Goal: Information Seeking & Learning: Learn about a topic

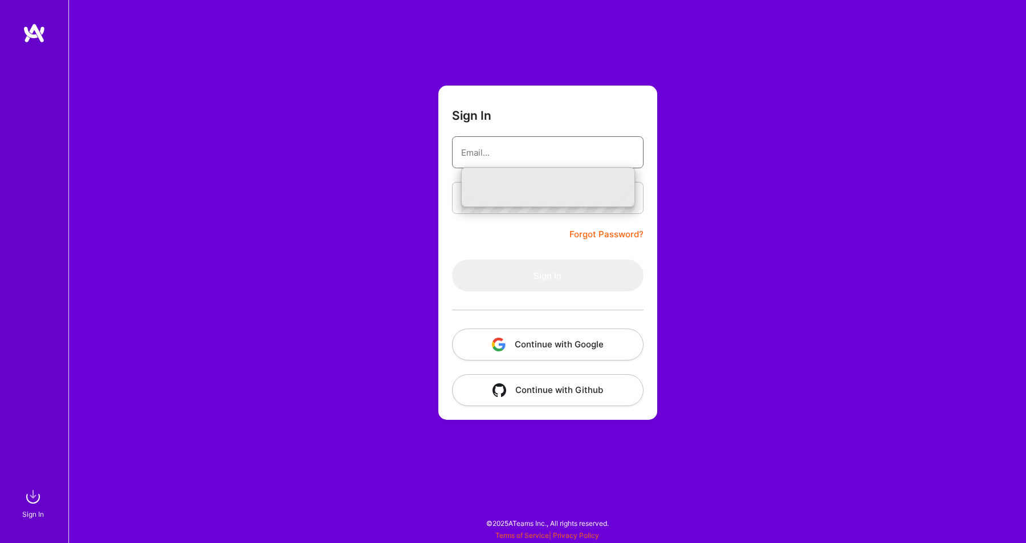
click at [501, 142] on input "email" at bounding box center [547, 152] width 173 height 29
type input "n"
click at [545, 352] on button "Continue with Google" at bounding box center [548, 344] width 192 height 32
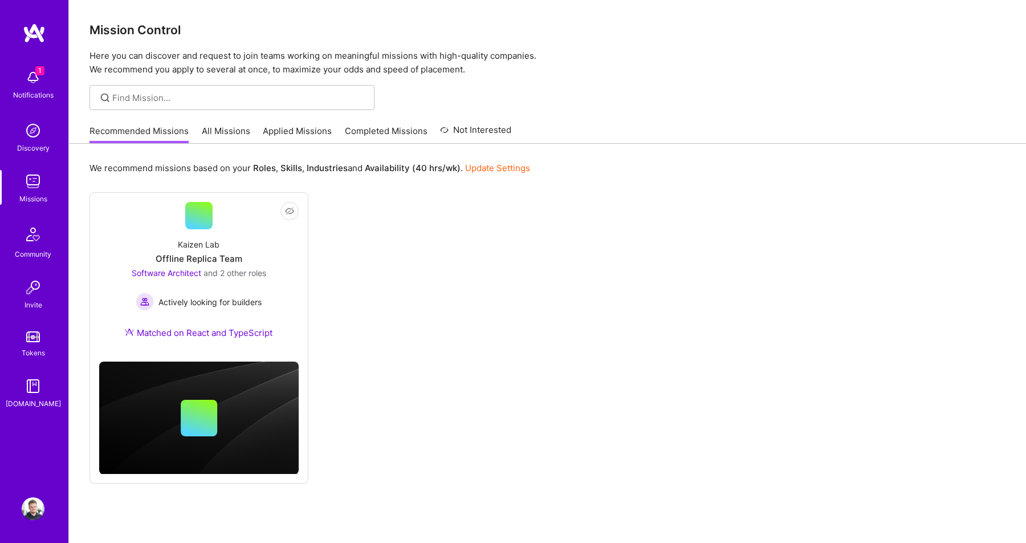
click at [24, 250] on div "Community" at bounding box center [33, 254] width 36 height 12
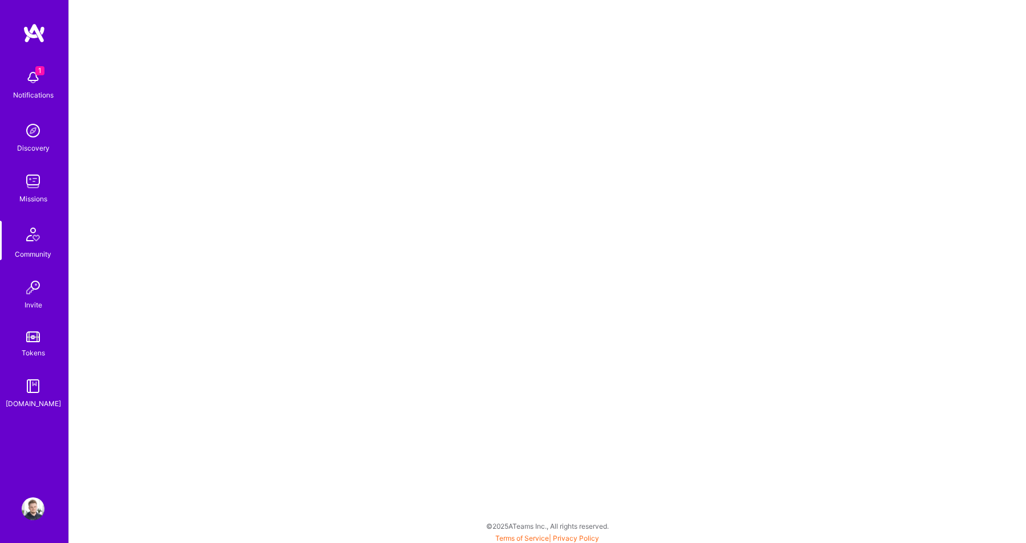
click at [35, 80] on img at bounding box center [33, 77] width 23 height 23
click at [34, 144] on div "Discovery" at bounding box center [33, 148] width 32 height 12
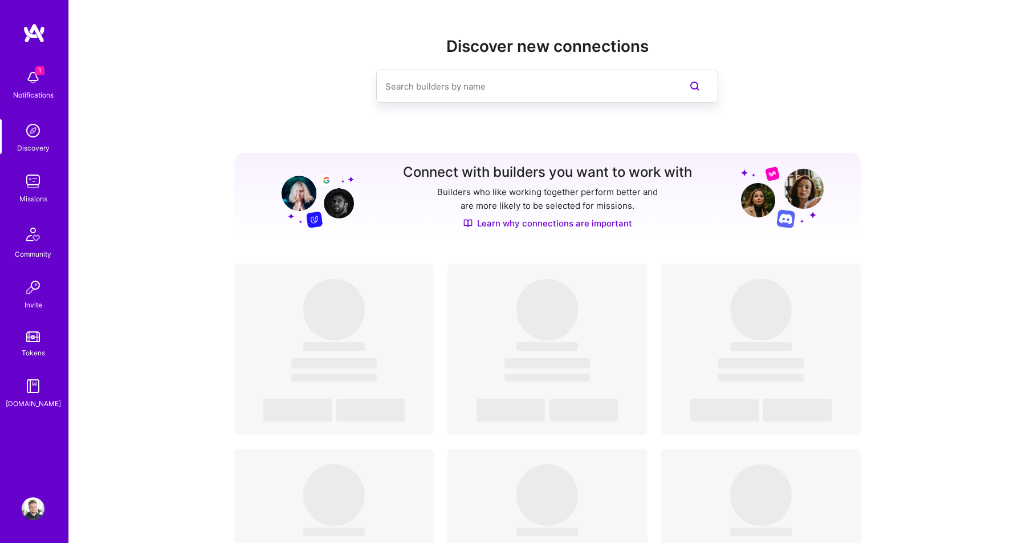
click at [530, 94] on input at bounding box center [524, 86] width 278 height 29
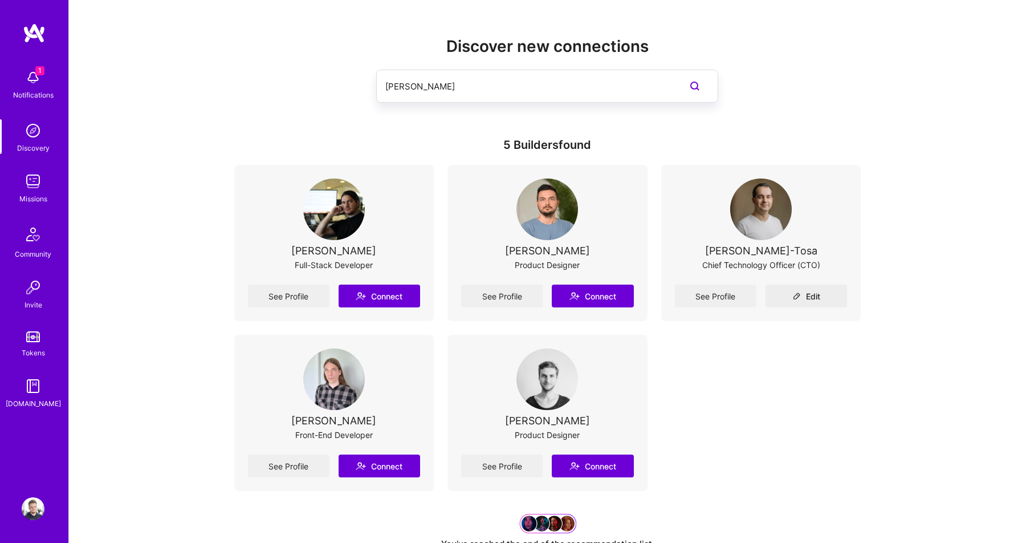
click at [518, 87] on input "filip" at bounding box center [524, 86] width 278 height 29
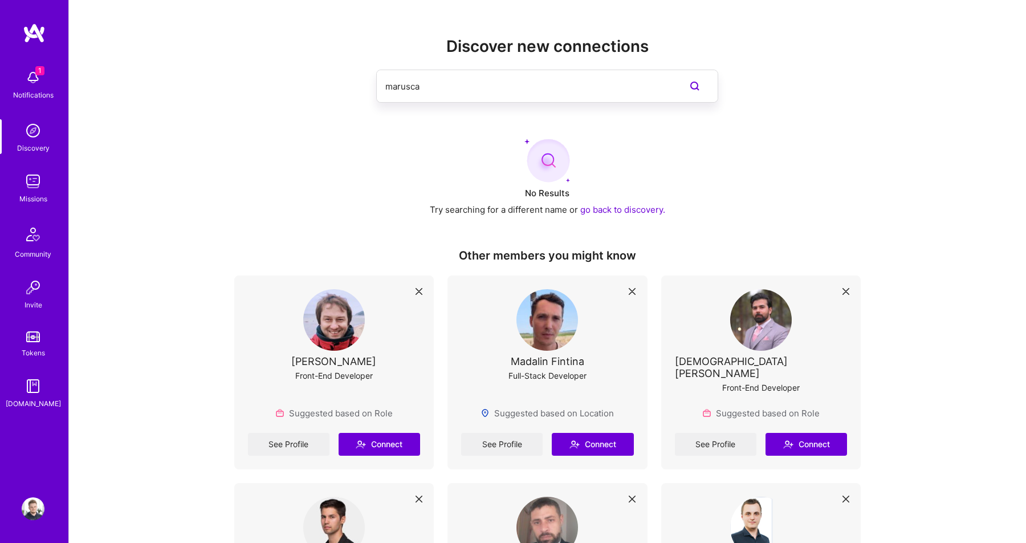
click at [443, 245] on div "Discover new connections marusca No Results Try searching for a different name …" at bounding box center [547, 149] width 627 height 225
click at [484, 85] on input "marusca" at bounding box center [524, 86] width 278 height 29
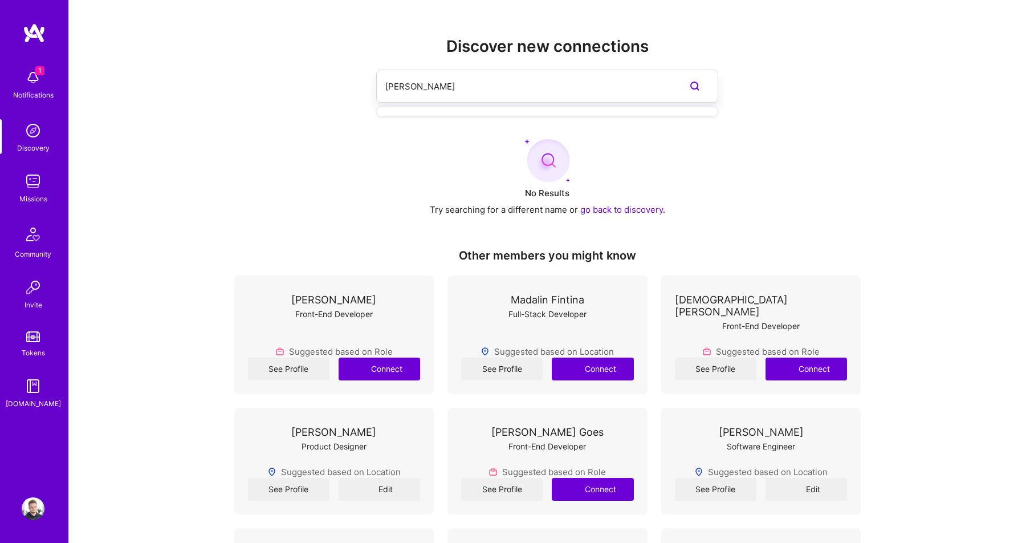
type input "filip marusca"
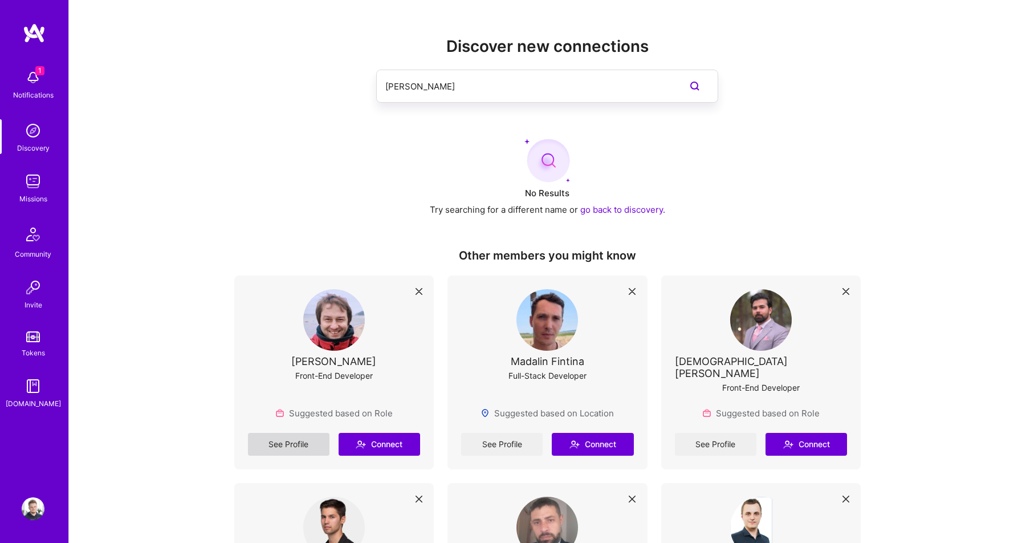
click at [287, 433] on link "See Profile" at bounding box center [289, 444] width 82 height 23
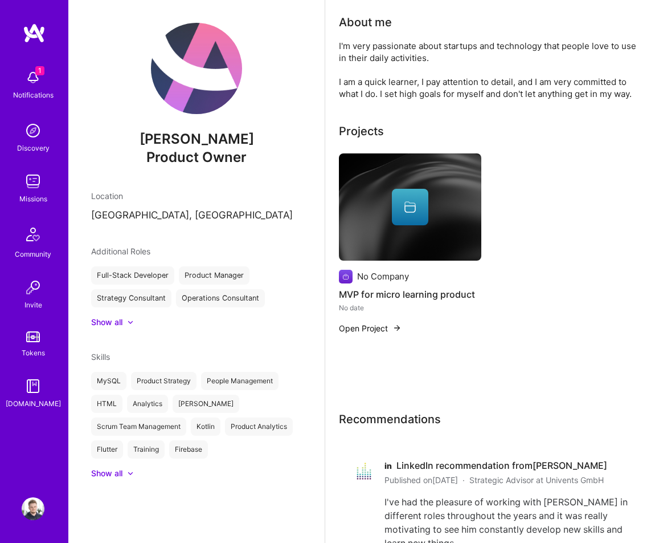
click at [514, 341] on div "No Company MVP for micro learning product No date Open Project" at bounding box center [492, 250] width 307 height 194
click at [34, 180] on img at bounding box center [33, 181] width 23 height 23
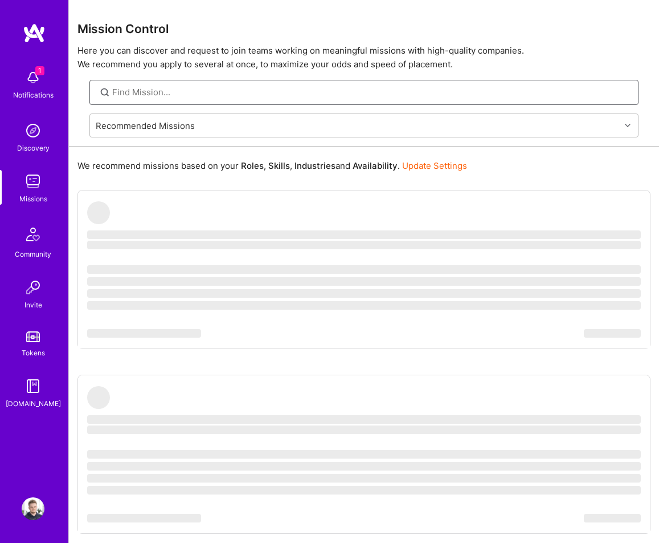
click at [292, 97] on input at bounding box center [371, 92] width 518 height 12
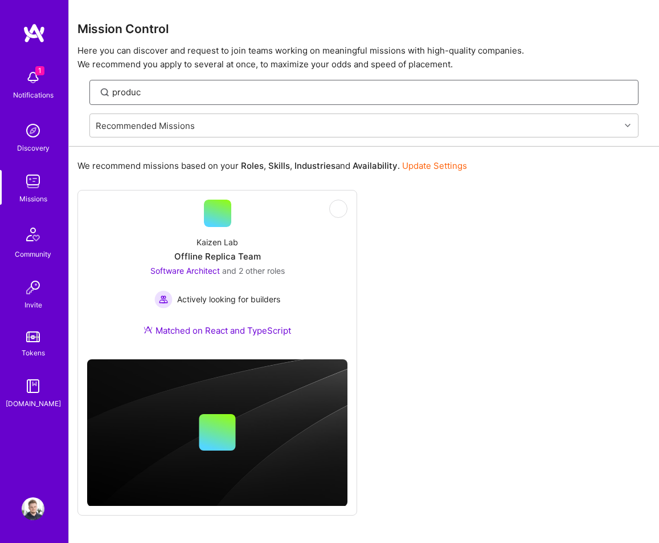
type input "product"
click at [417, 120] on div "Recommended Missions" at bounding box center [355, 125] width 531 height 23
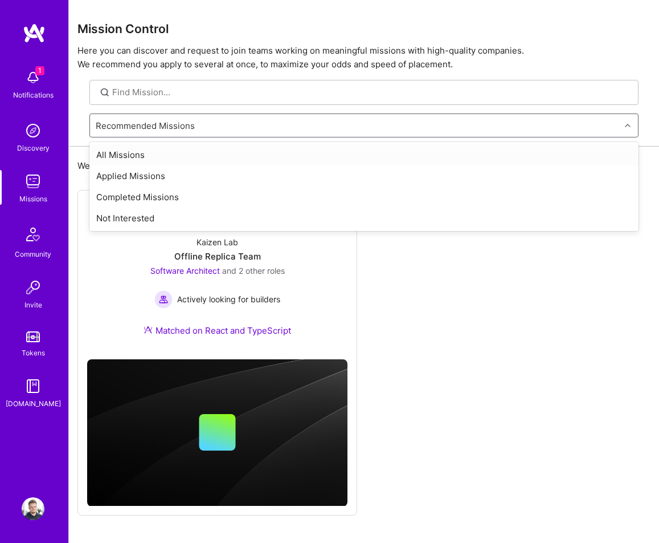
click at [340, 154] on div "All Missions" at bounding box center [363, 154] width 549 height 21
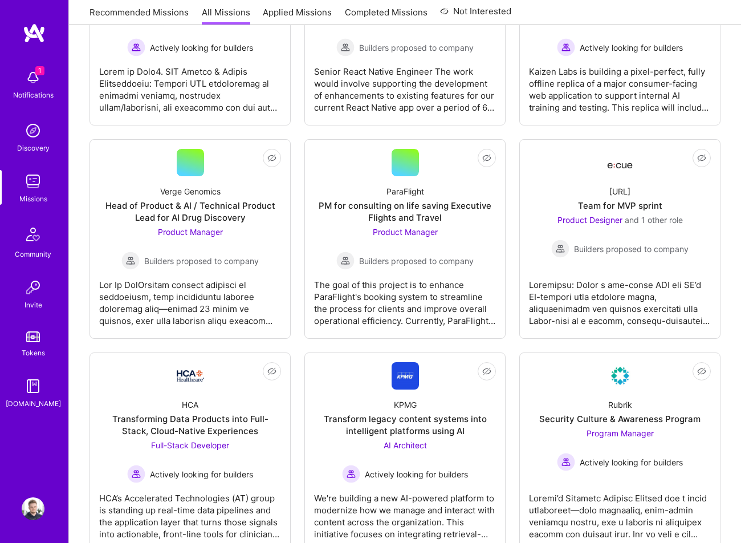
scroll to position [276, 0]
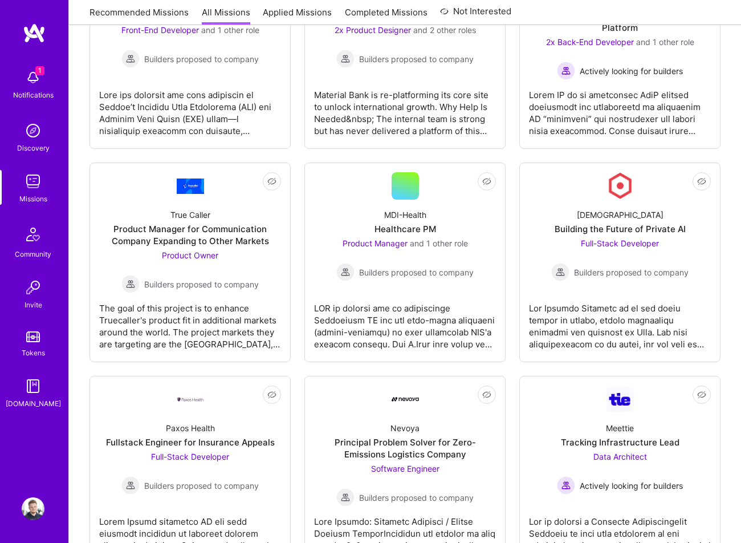
scroll to position [1594, 0]
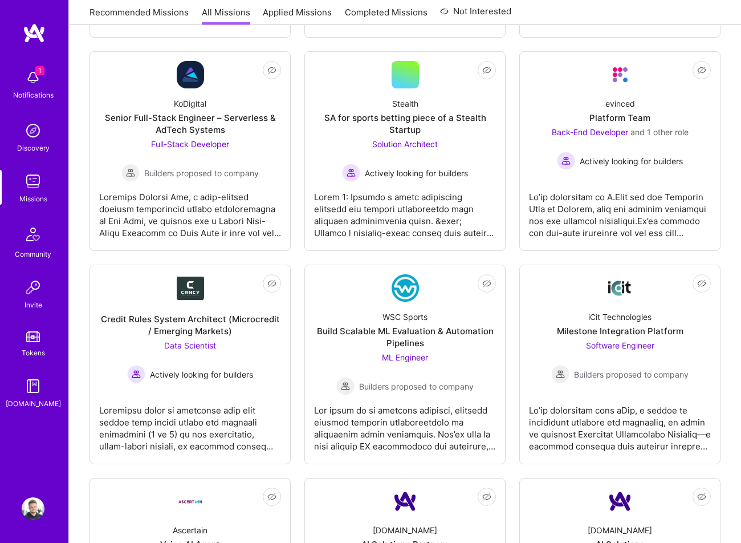
click at [300, 247] on div "Not Interested Paradigm AI Engineer – Internal LLM Assistant AI Engineer Active…" at bounding box center [404, 139] width 631 height 3965
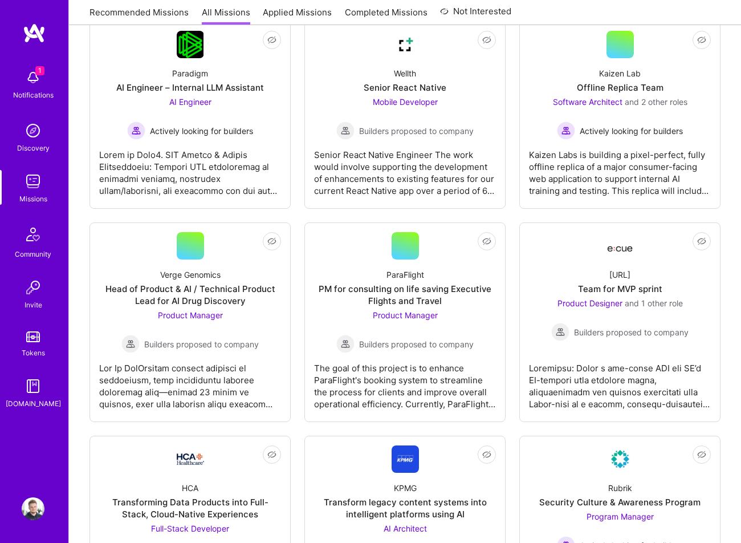
scroll to position [0, 0]
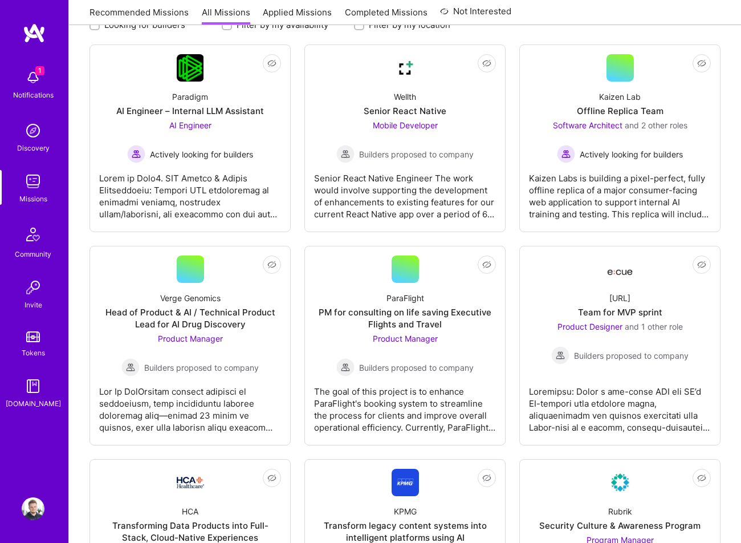
scroll to position [193, 0]
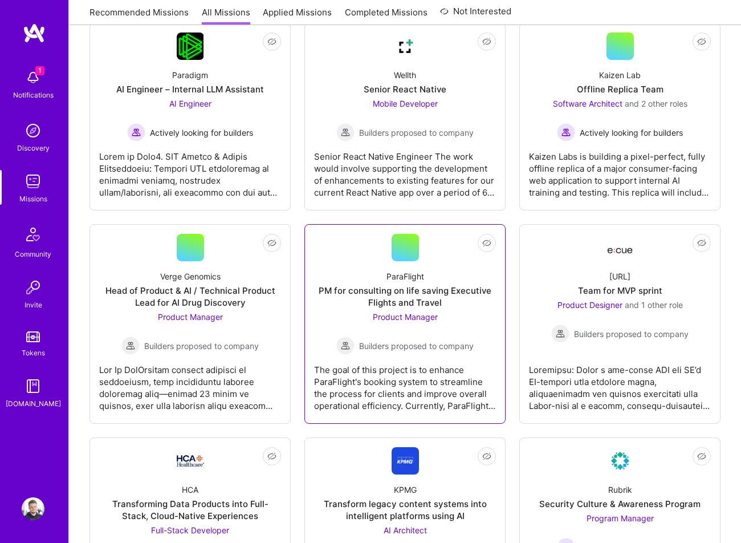
click at [423, 304] on div "PM for consulting on life saving Executive Flights and Travel" at bounding box center [405, 296] width 182 height 24
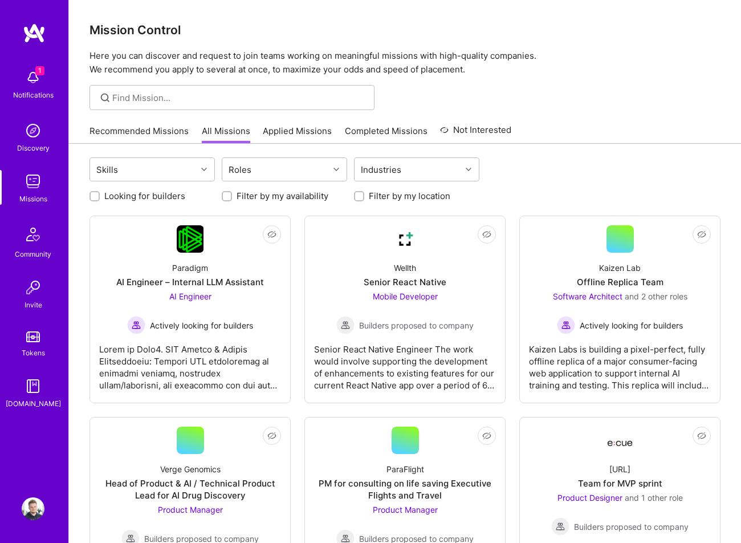
click at [218, 87] on div at bounding box center [231, 97] width 285 height 25
click at [204, 96] on input at bounding box center [239, 98] width 254 height 12
type input "p"
click at [164, 177] on div "Skills" at bounding box center [143, 169] width 107 height 23
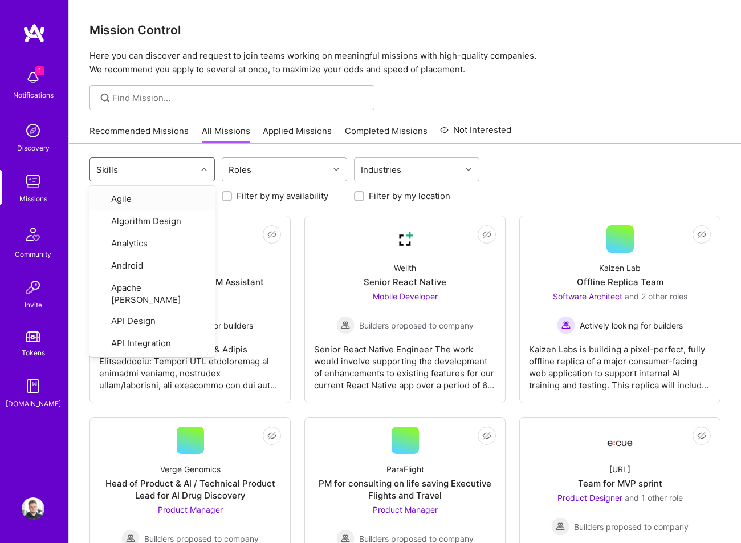
click at [289, 179] on div "Roles" at bounding box center [275, 169] width 107 height 23
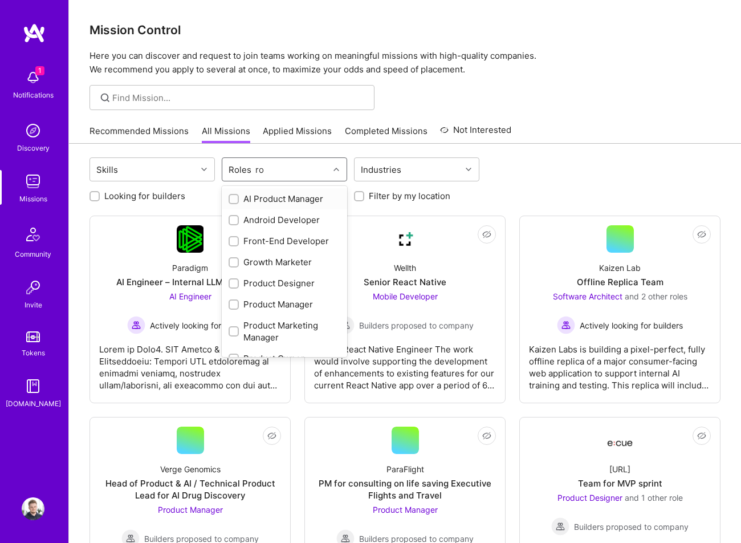
type input "r"
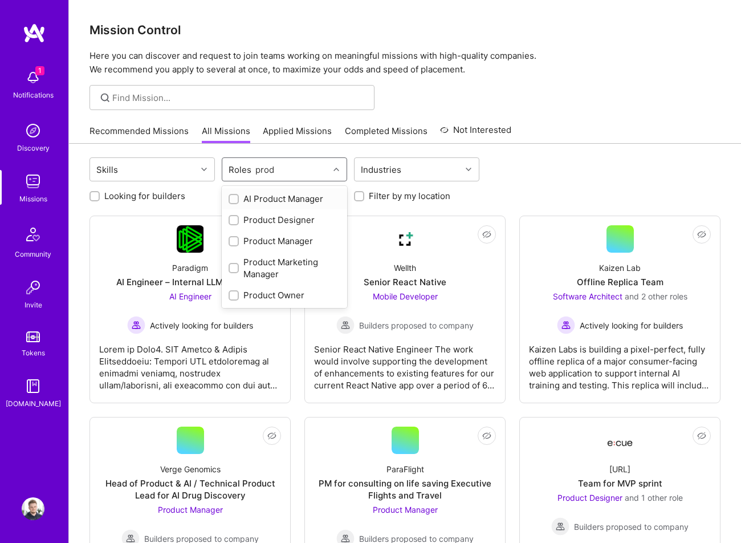
type input "produ"
click at [231, 238] on input "checkbox" at bounding box center [235, 242] width 8 height 8
checkbox input "true"
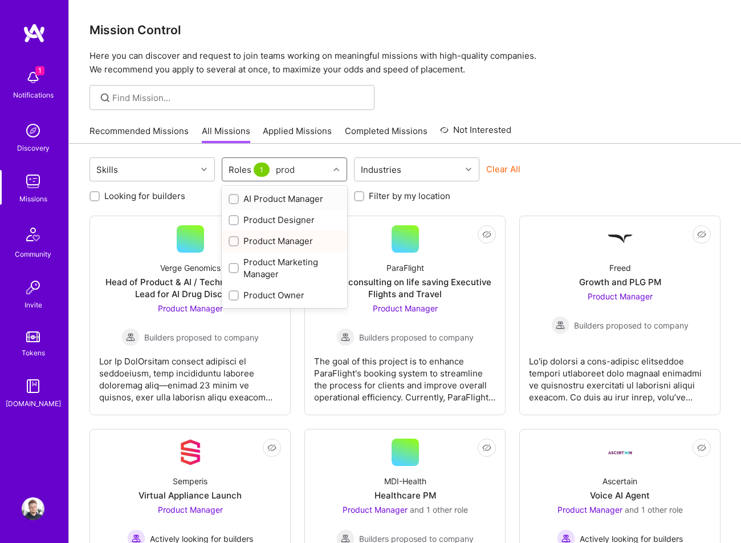
type input "produ"
click at [230, 297] on div at bounding box center [234, 295] width 10 height 10
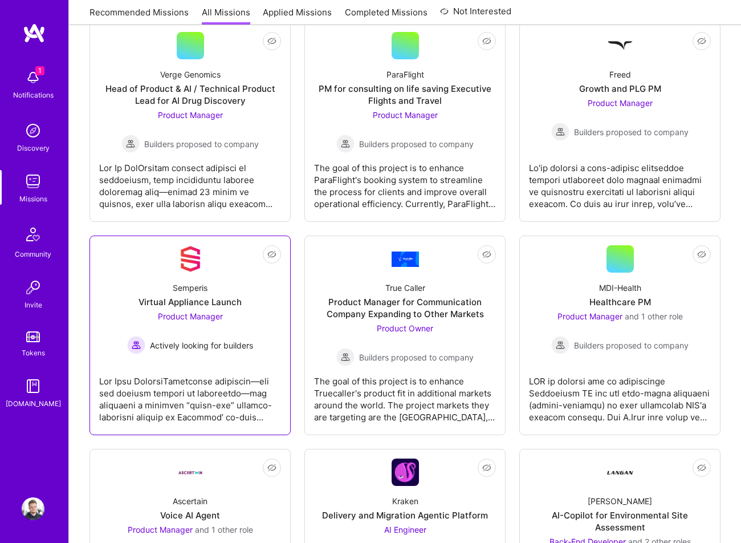
scroll to position [104, 0]
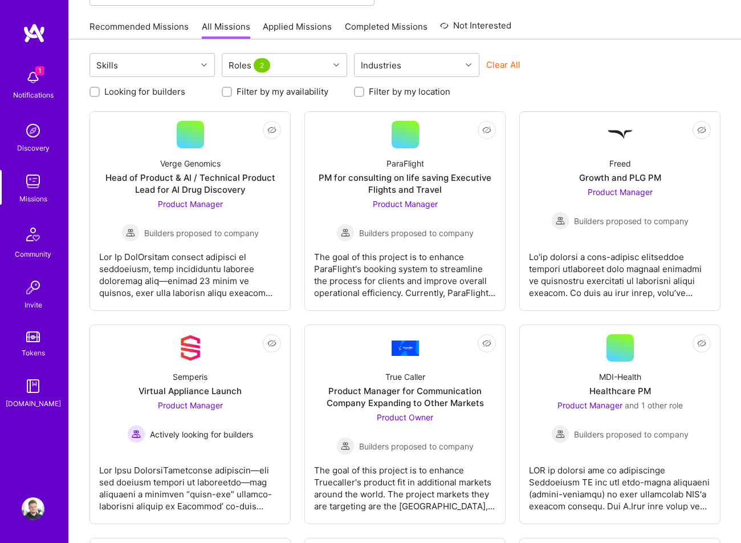
click at [650, 99] on div "Skills Roles 2 Industries Clear All Looking for builders Filter by my availabil…" at bounding box center [405, 508] width 672 height 938
click at [75, 177] on div "Skills Roles 2 Industries Clear All Looking for builders Filter by my availabil…" at bounding box center [405, 508] width 672 height 938
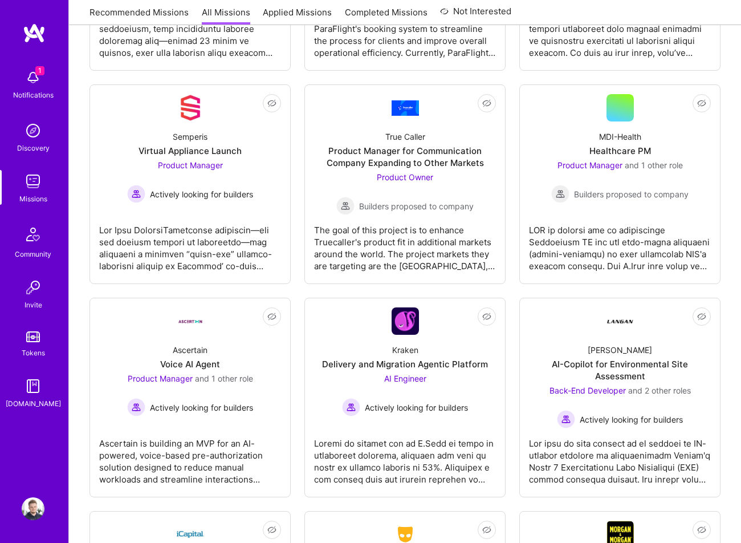
scroll to position [539, 0]
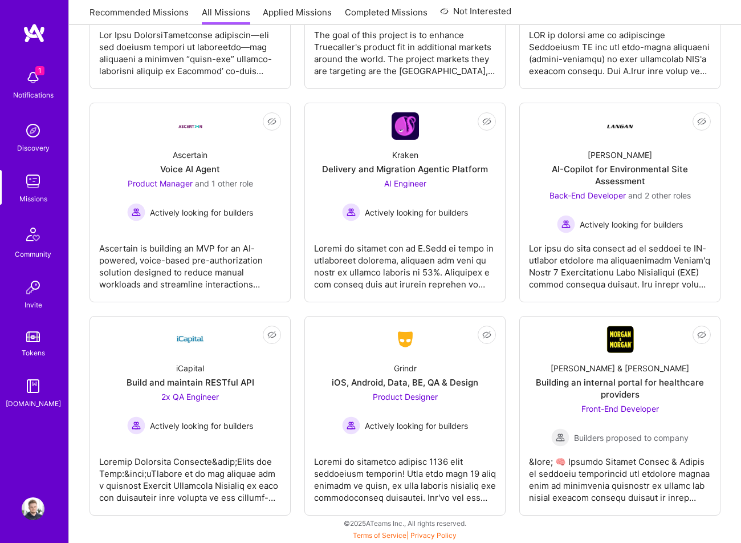
click at [732, 303] on div "Skills Roles 2 Industries Clear All Looking for builders Filter by my availabil…" at bounding box center [405, 73] width 672 height 938
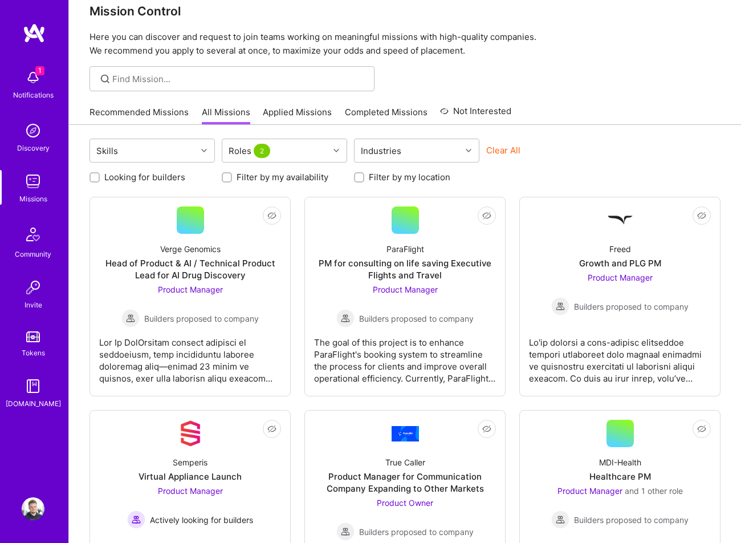
scroll to position [0, 0]
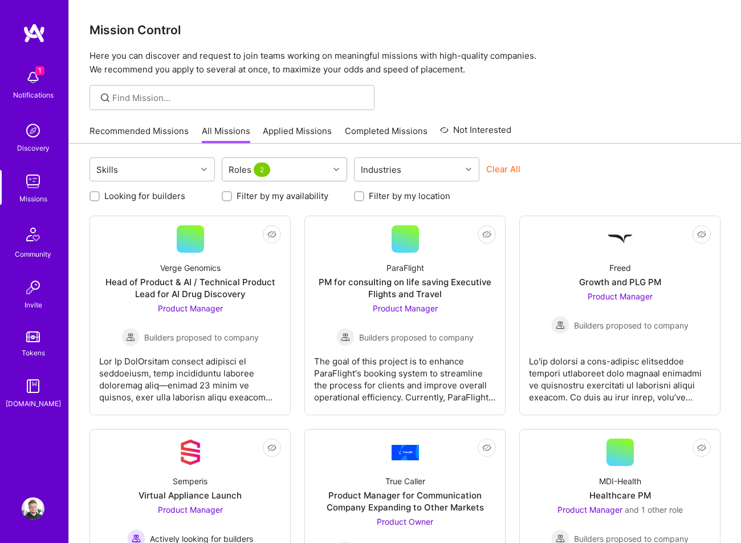
click at [302, 172] on div "Roles 2" at bounding box center [275, 169] width 107 height 23
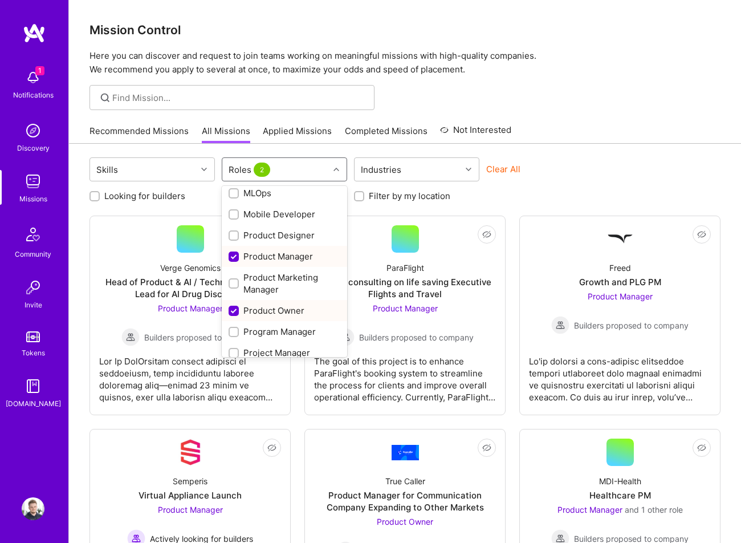
scroll to position [452, 0]
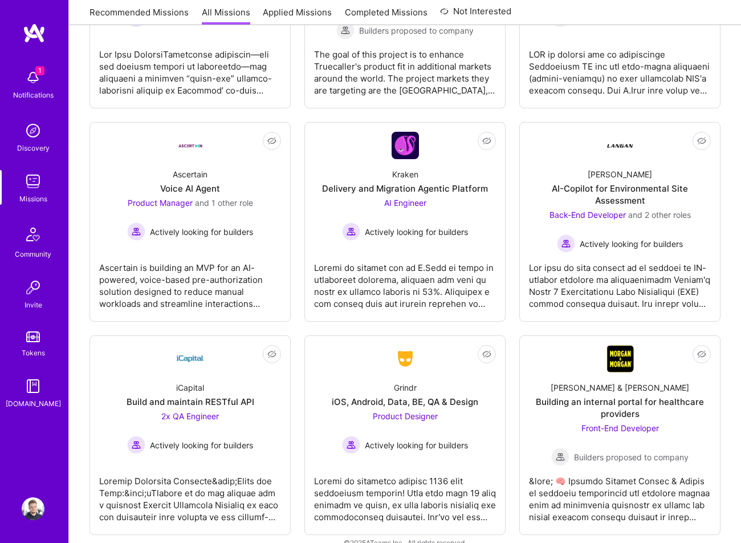
scroll to position [539, 0]
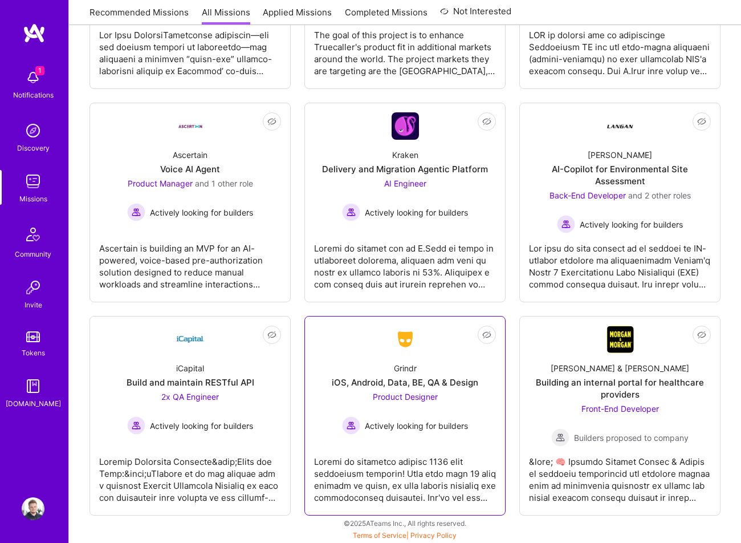
click at [426, 383] on div "iOS, Android, Data, BE, QA & Design" at bounding box center [405, 382] width 146 height 12
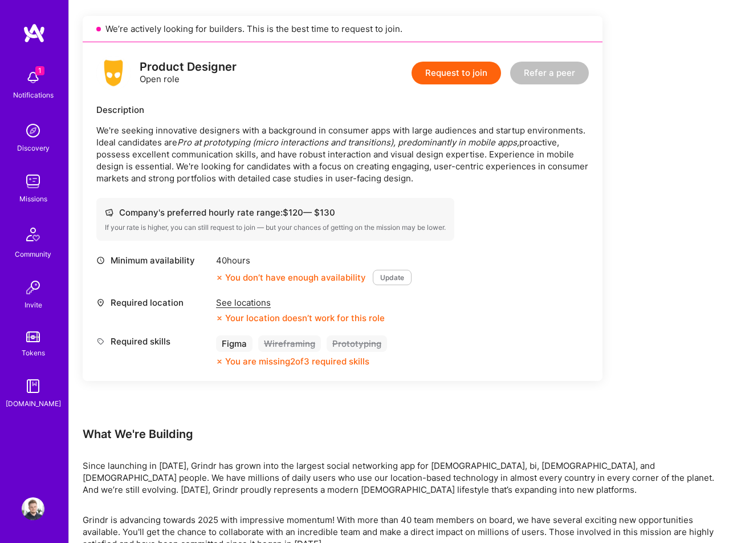
scroll to position [172, 0]
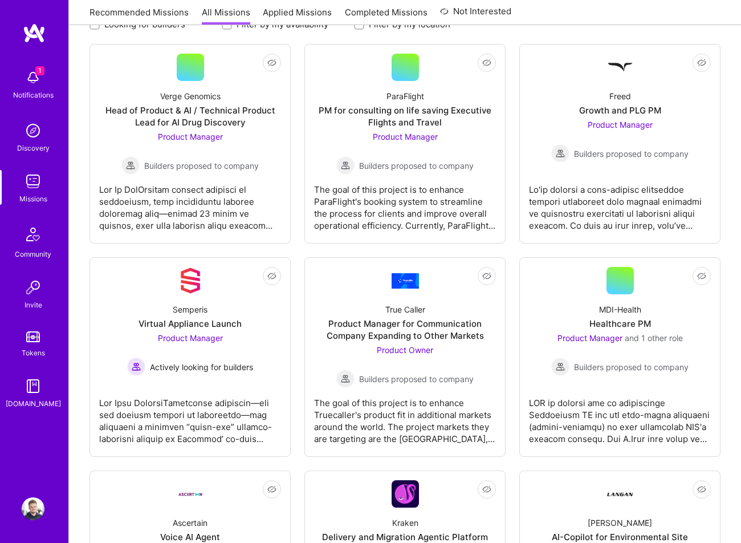
scroll to position [539, 0]
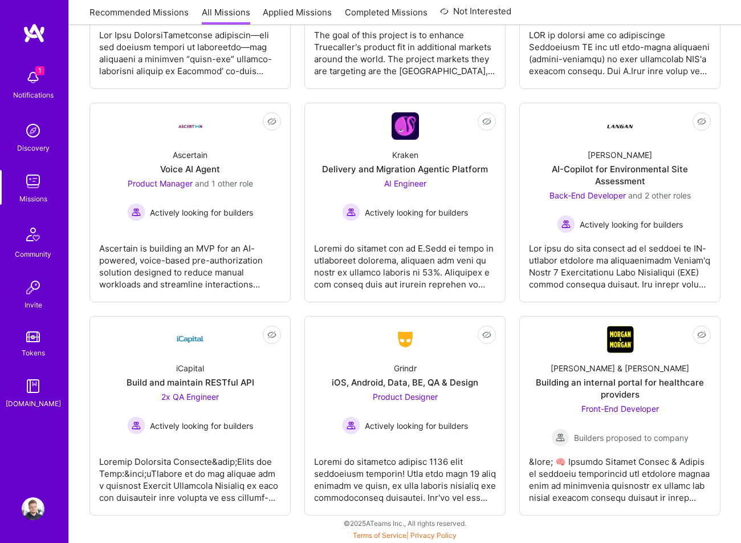
click at [80, 236] on div "Skills Roles 2 Industries Clear All Looking for builders Filter by my availabil…" at bounding box center [405, 73] width 672 height 938
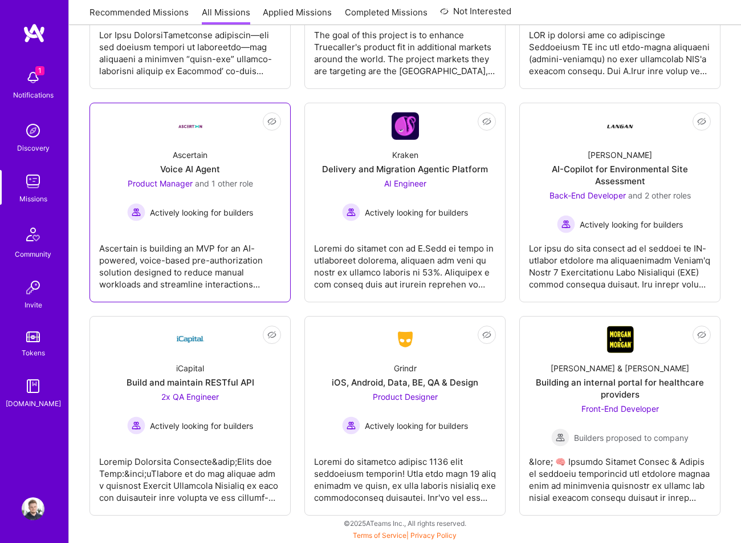
click at [263, 230] on link "Not Interested Ascertain Voice AI Agent Product Manager and 1 other role Active…" at bounding box center [190, 202] width 182 height 180
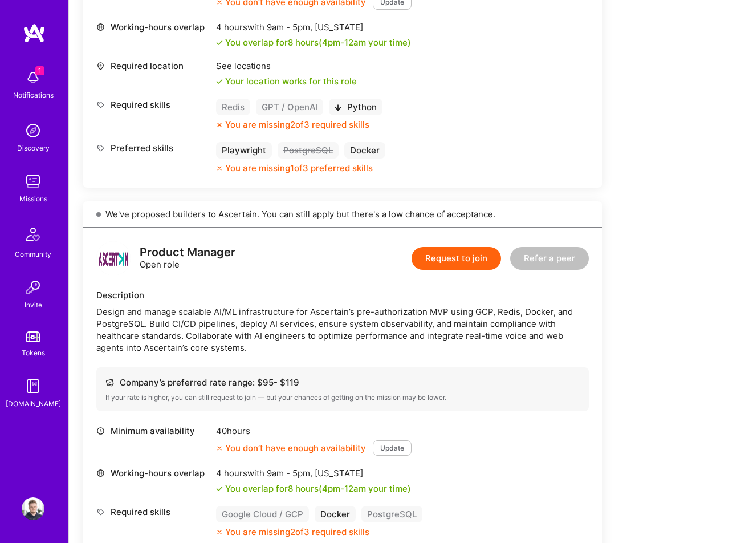
scroll to position [634, 0]
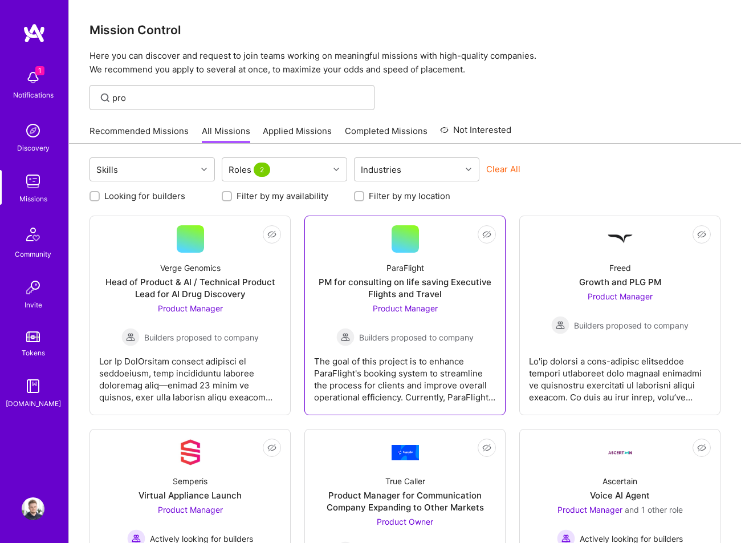
click at [423, 287] on div "PM for consulting on life saving Executive Flights and Travel" at bounding box center [405, 288] width 182 height 24
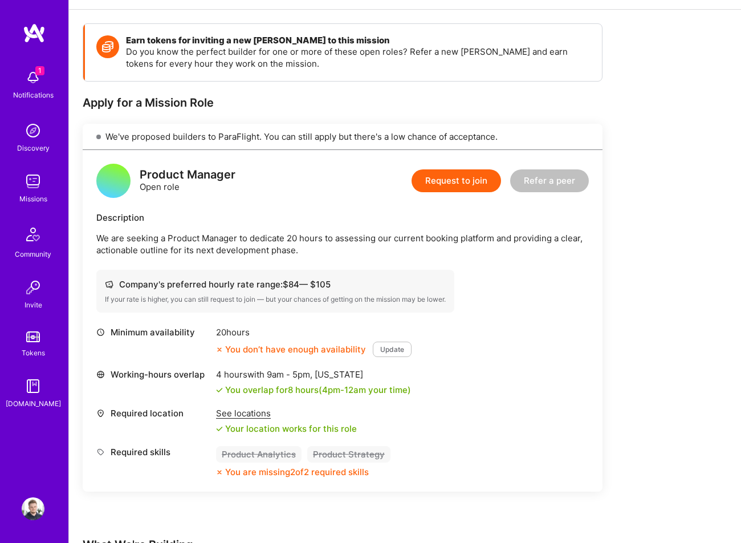
scroll to position [158, 0]
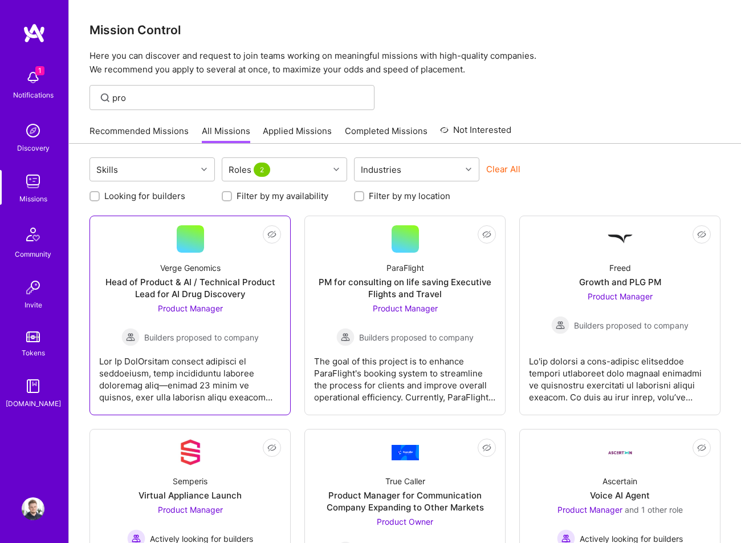
click at [246, 262] on div "Verge Genomics Head of Product & AI / Technical Product Lead for AI Drug Discov…" at bounding box center [190, 298] width 182 height 93
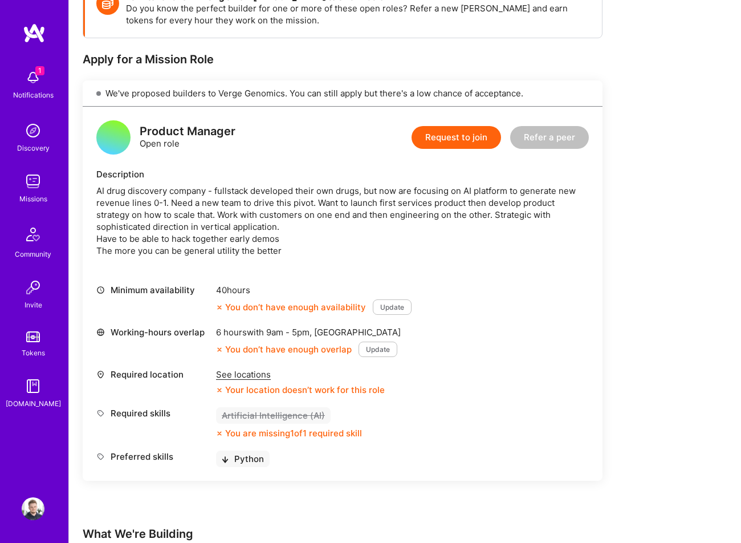
scroll to position [196, 0]
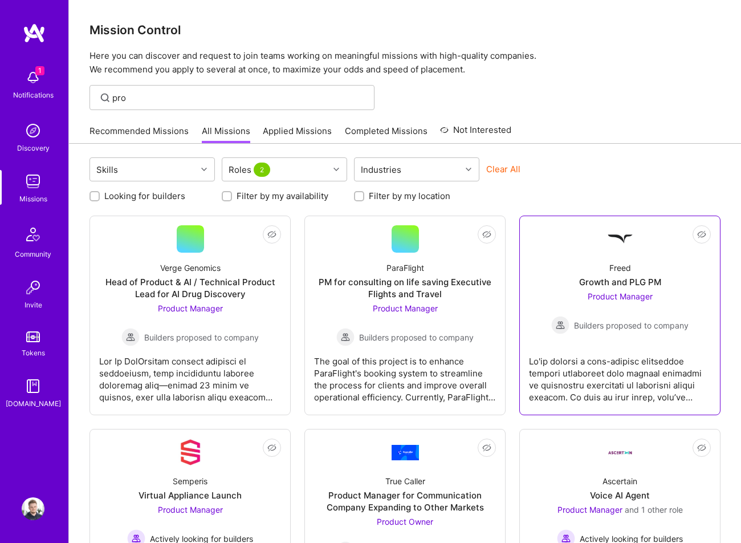
click at [624, 351] on div at bounding box center [620, 374] width 182 height 57
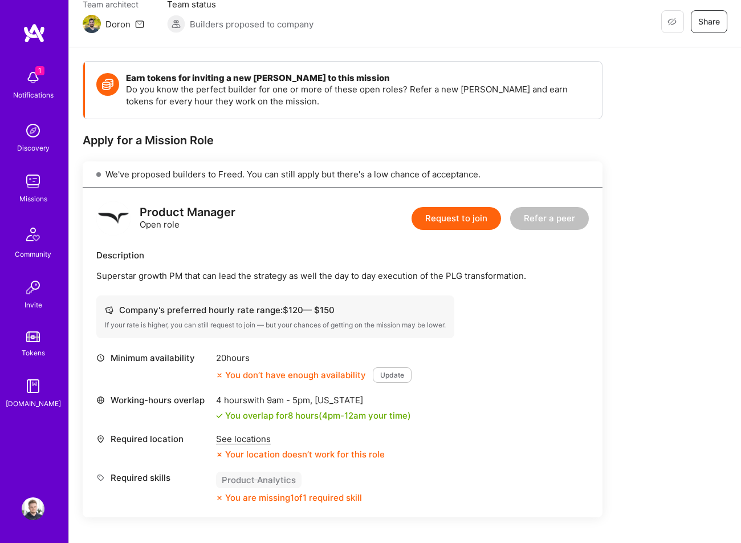
scroll to position [109, 0]
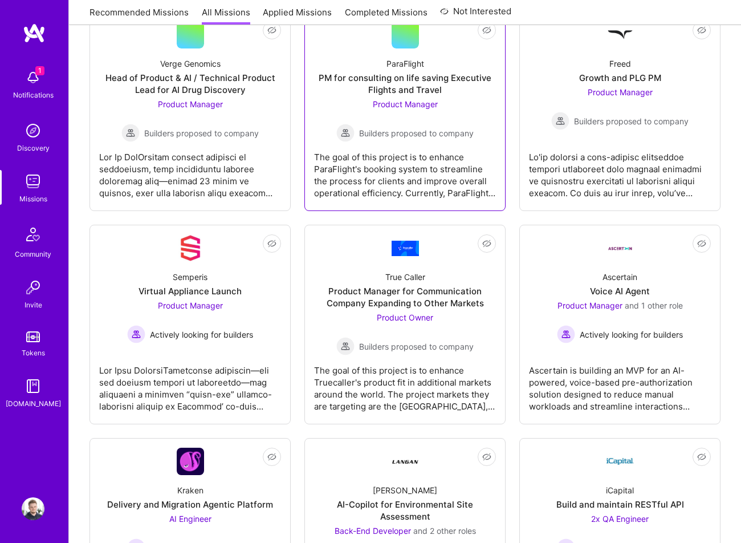
scroll to position [210, 0]
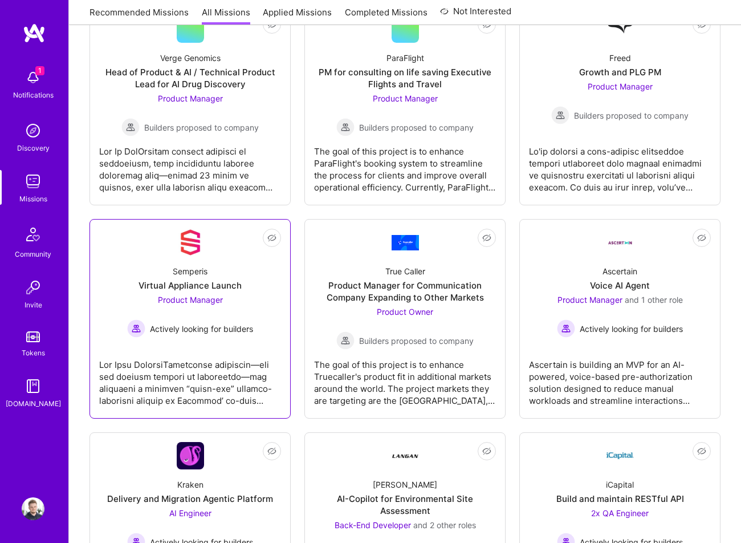
click at [240, 342] on link "Not Interested Semperis Virtual Appliance Launch Product Manager Actively looki…" at bounding box center [190, 319] width 182 height 180
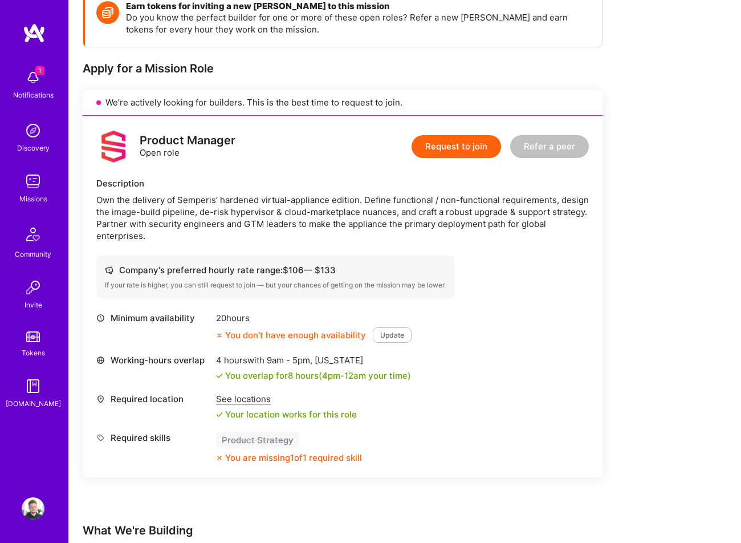
scroll to position [176, 0]
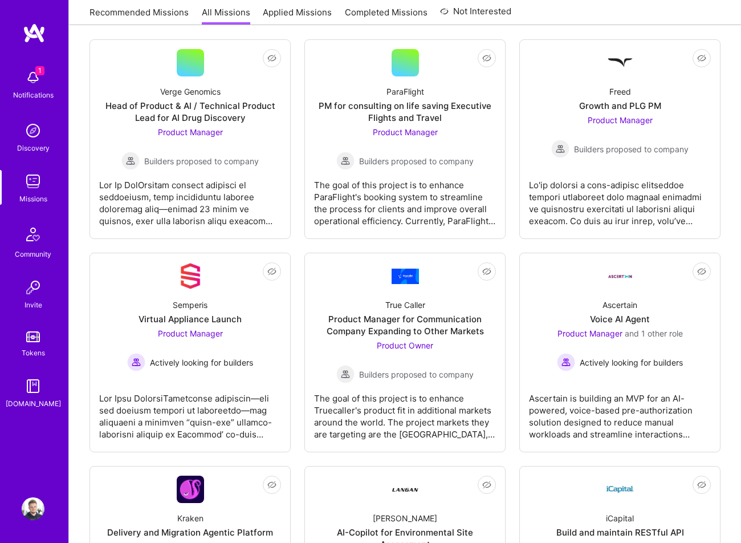
scroll to position [210, 0]
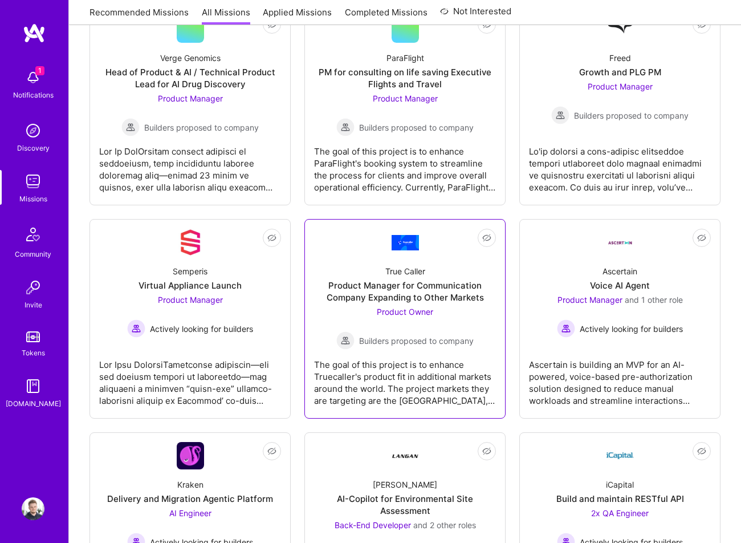
click at [441, 328] on div "Product Owner Builders proposed to company" at bounding box center [404, 328] width 137 height 44
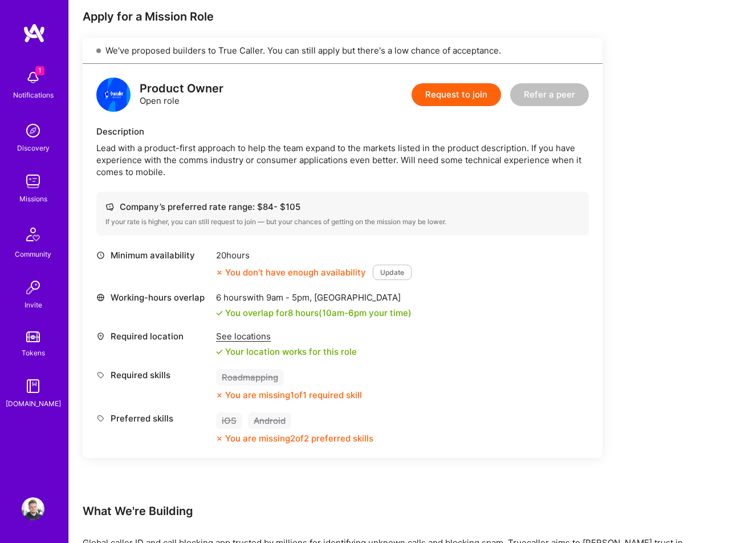
scroll to position [230, 0]
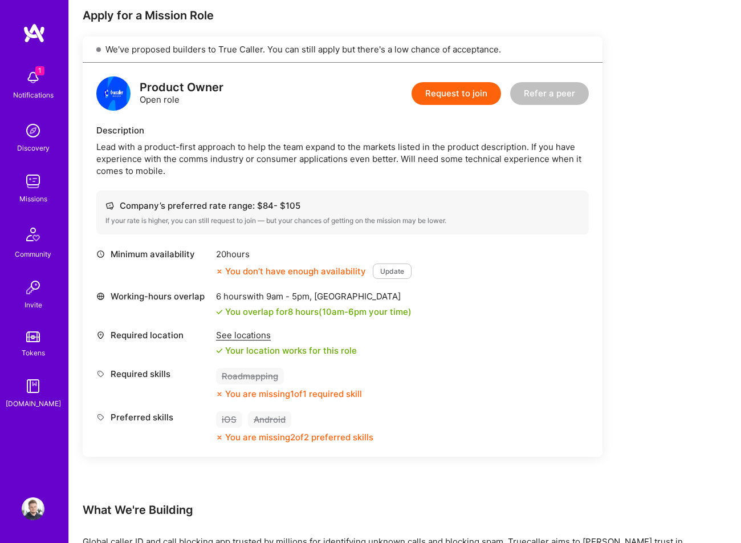
click at [78, 81] on div "Earn tokens for inviting a new [PERSON_NAME] to this mission Do you know the pe…" at bounding box center [405, 321] width 672 height 798
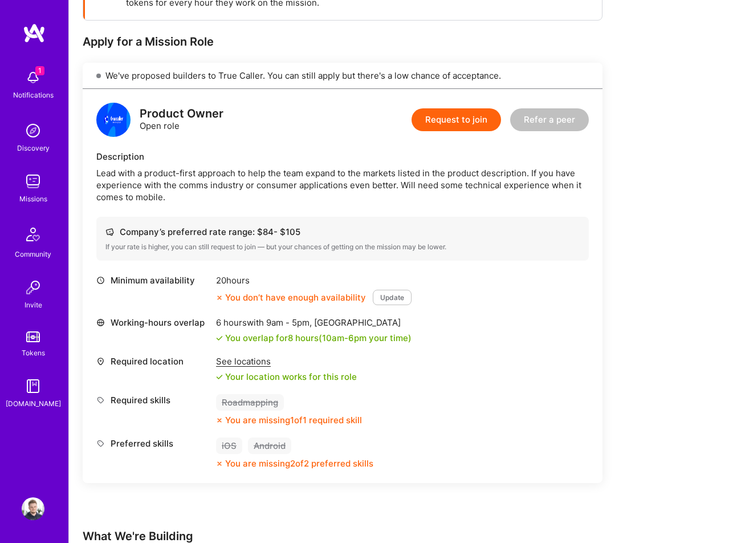
scroll to position [203, 0]
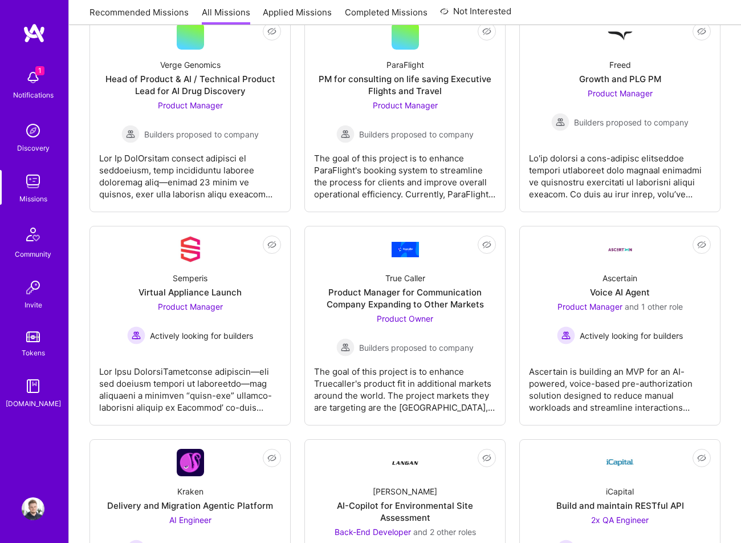
scroll to position [210, 0]
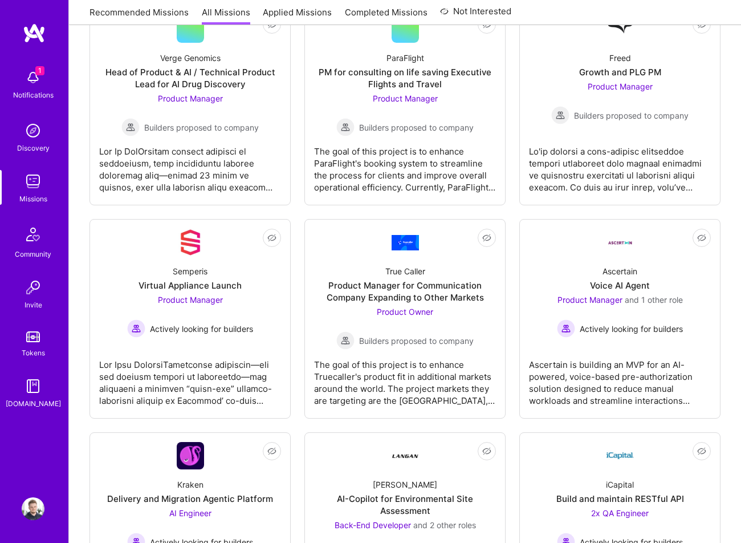
click at [512, 285] on div "Not Interested Verge Genomics Head of Product & AI / Technical Product Lead for…" at bounding box center [404, 425] width 631 height 839
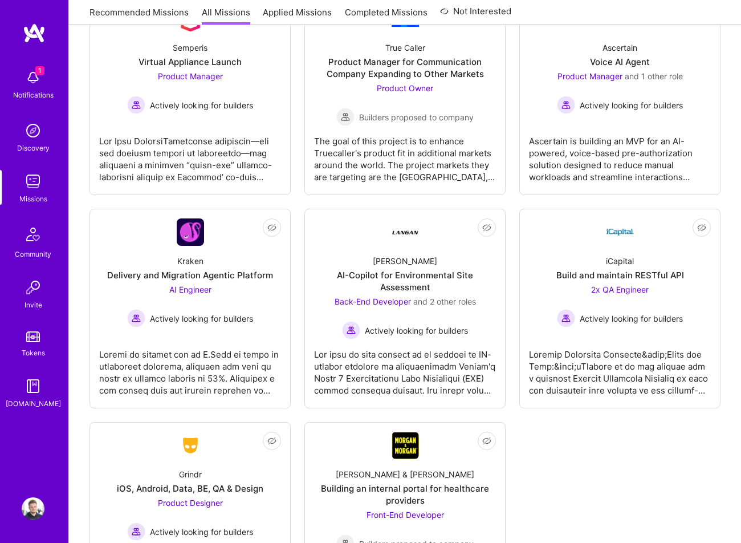
scroll to position [435, 0]
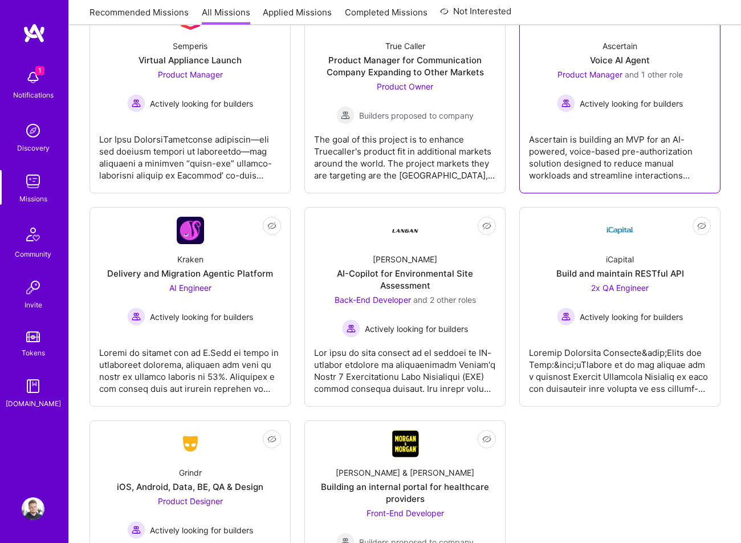
click at [585, 137] on div "Ascertain is building an MVP for an AI-powered, voice-based pre-authorization s…" at bounding box center [620, 152] width 182 height 57
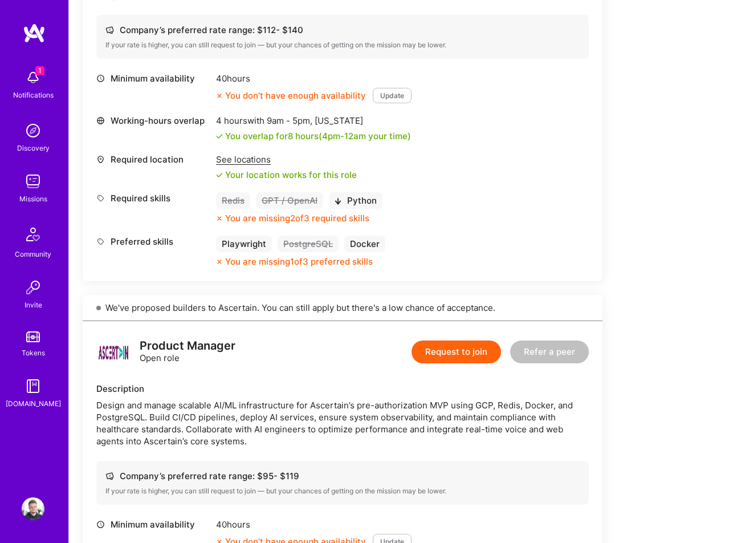
scroll to position [741, 0]
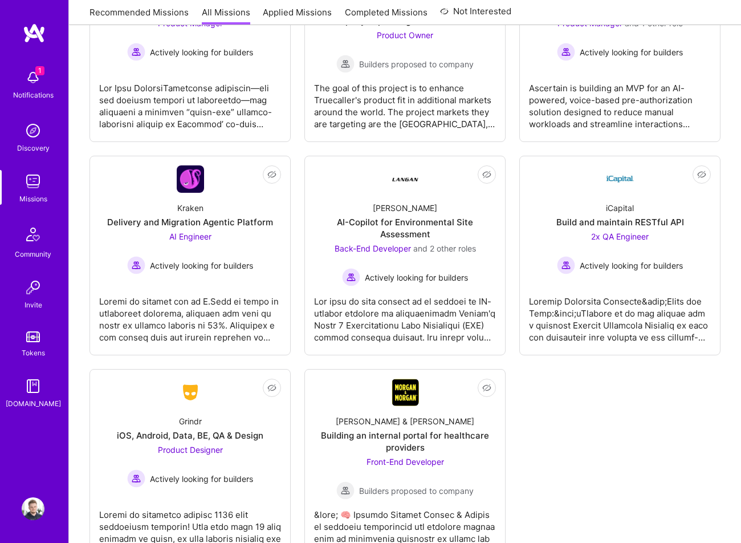
scroll to position [499, 0]
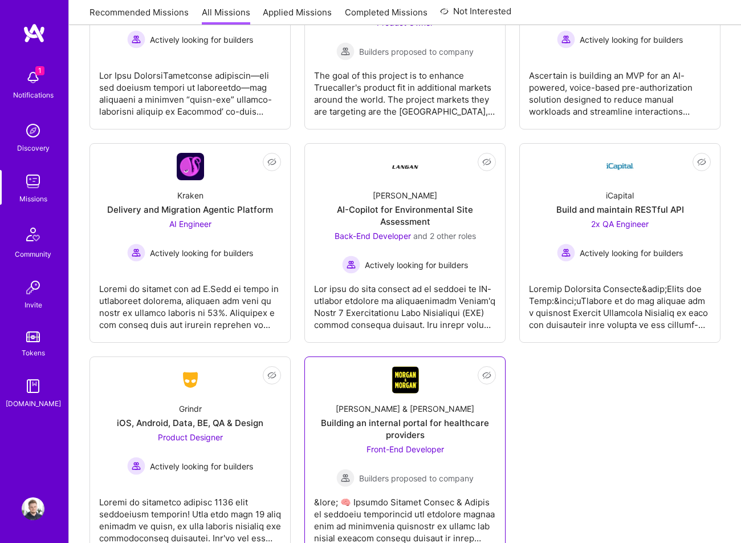
click at [409, 438] on div "Building an internal portal for healthcare providers" at bounding box center [405, 429] width 182 height 24
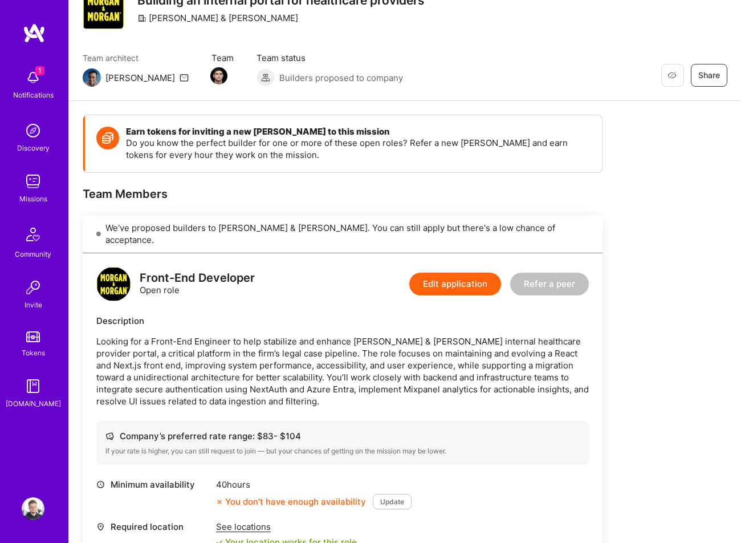
scroll to position [36, 0]
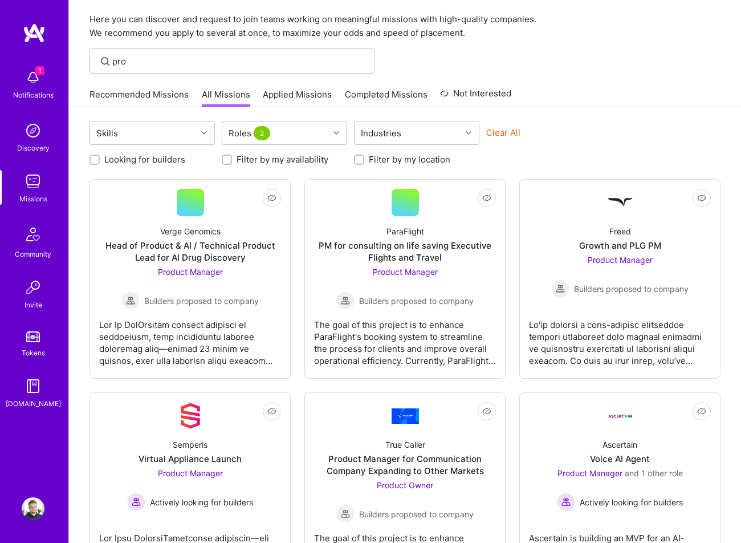
scroll to position [499, 0]
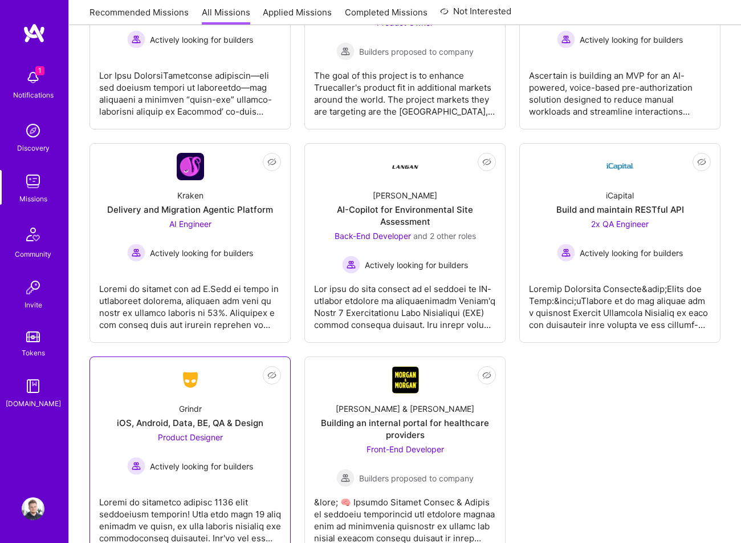
click at [221, 423] on div "iOS, Android, Data, BE, QA & Design" at bounding box center [190, 423] width 146 height 12
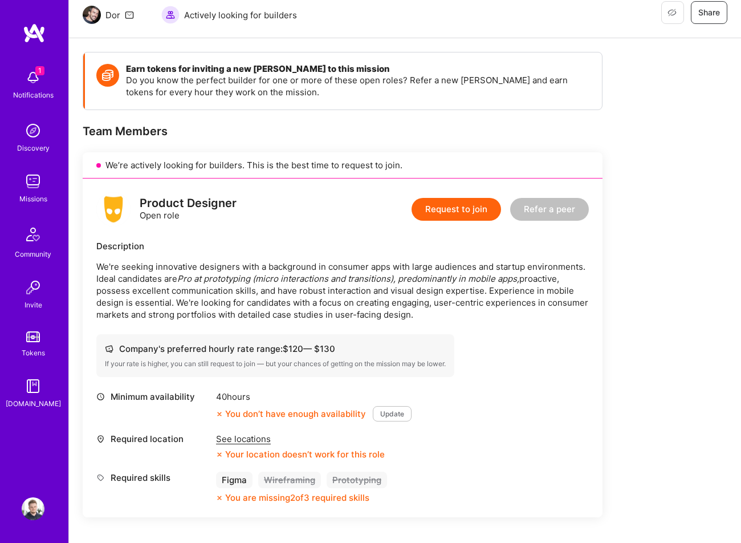
scroll to position [109, 0]
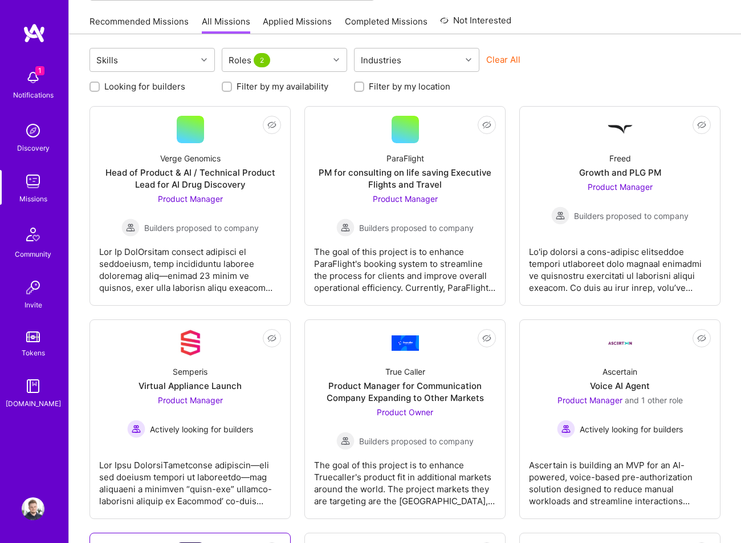
scroll to position [499, 0]
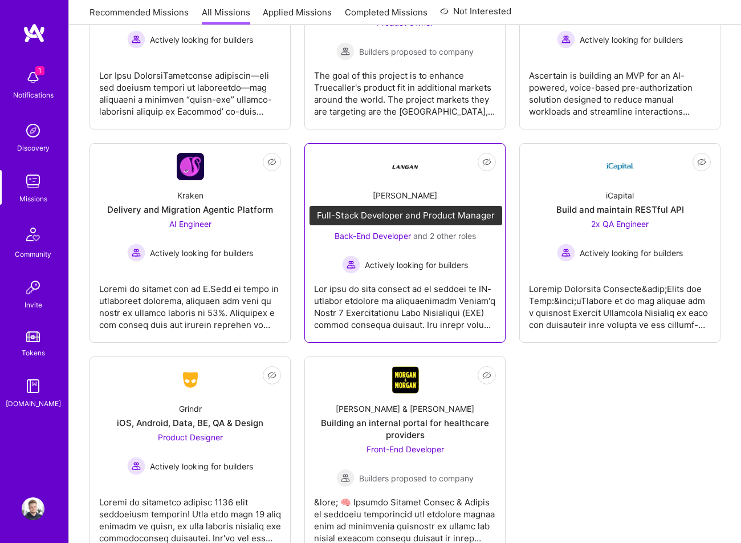
click at [420, 233] on span "and 2 other roles" at bounding box center [444, 236] width 63 height 10
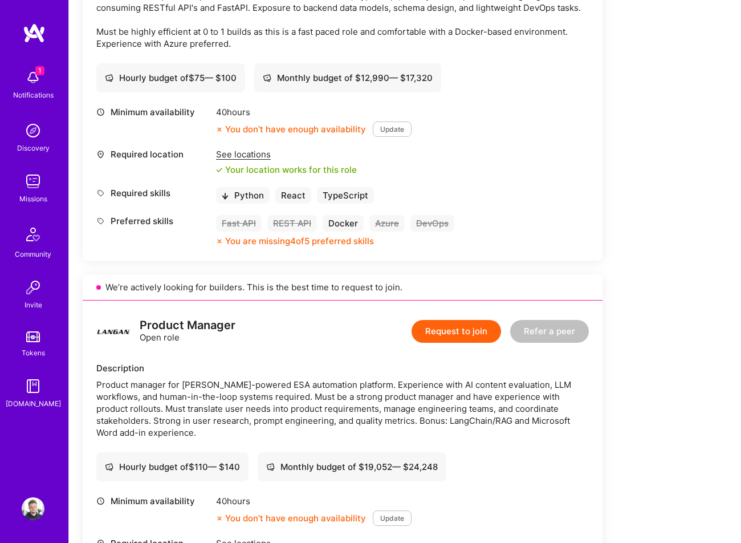
scroll to position [962, 0]
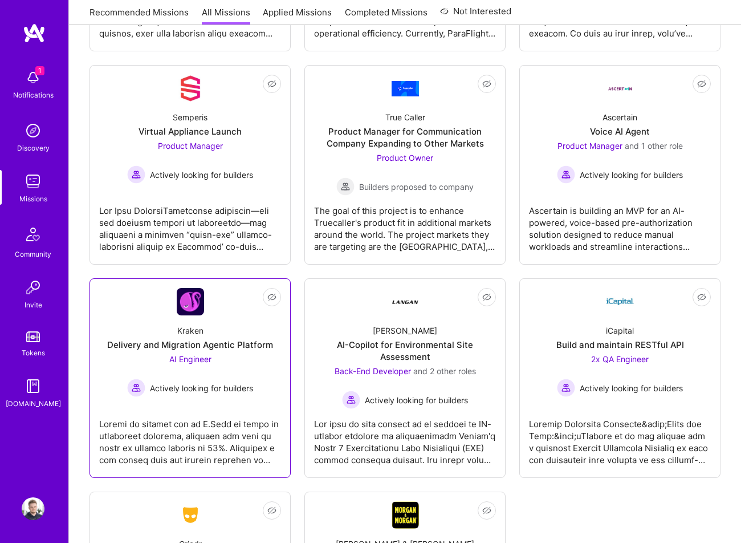
scroll to position [362, 0]
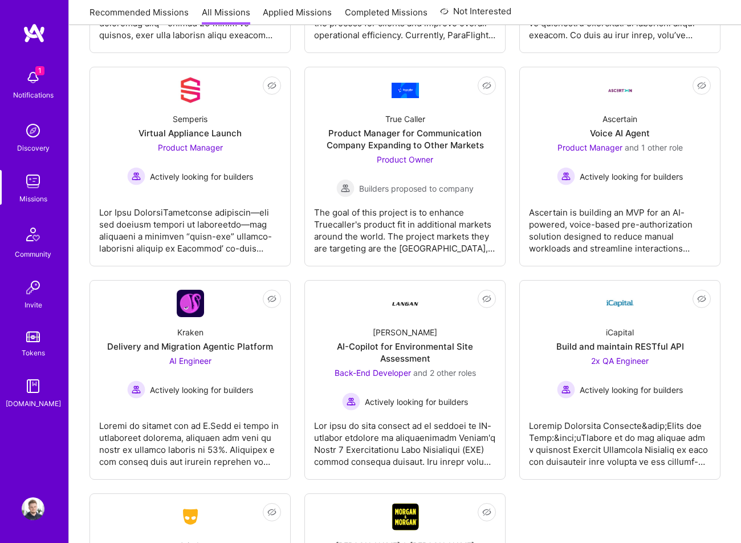
click at [297, 196] on div "Not Interested Verge Genomics Head of Product & AI / Technical Product Lead for…" at bounding box center [404, 273] width 631 height 839
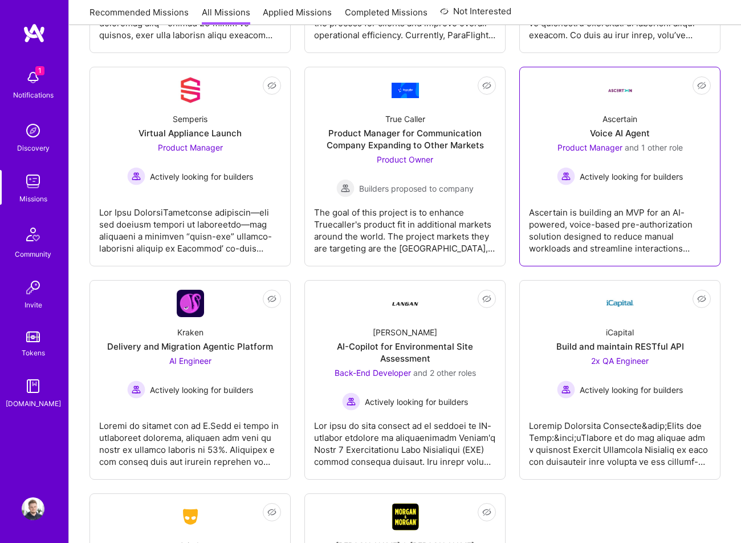
click at [627, 222] on div "Ascertain is building an MVP for an AI-powered, voice-based pre-authorization s…" at bounding box center [620, 225] width 182 height 57
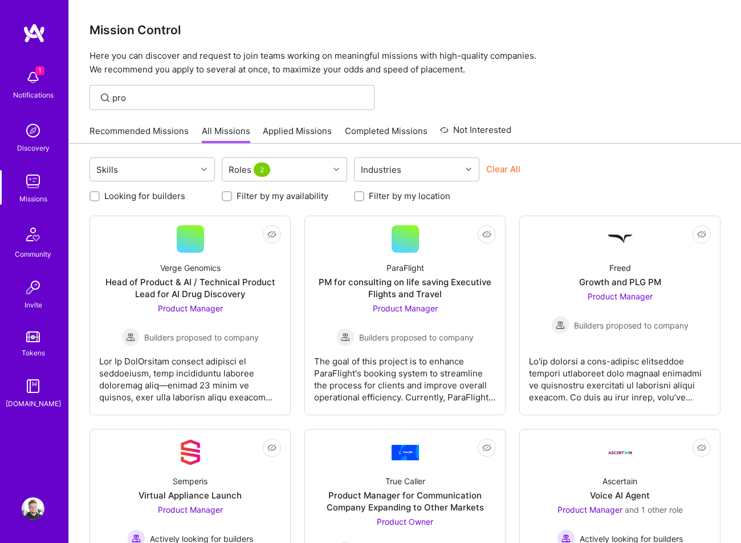
scroll to position [362, 0]
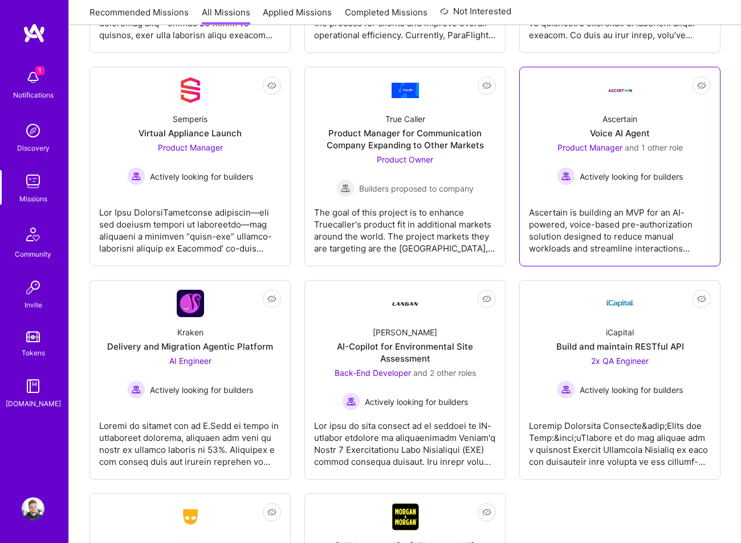
click at [548, 197] on link "Not Interested Ascertain Voice AI Agent Product Manager and 1 other role Active…" at bounding box center [620, 166] width 182 height 180
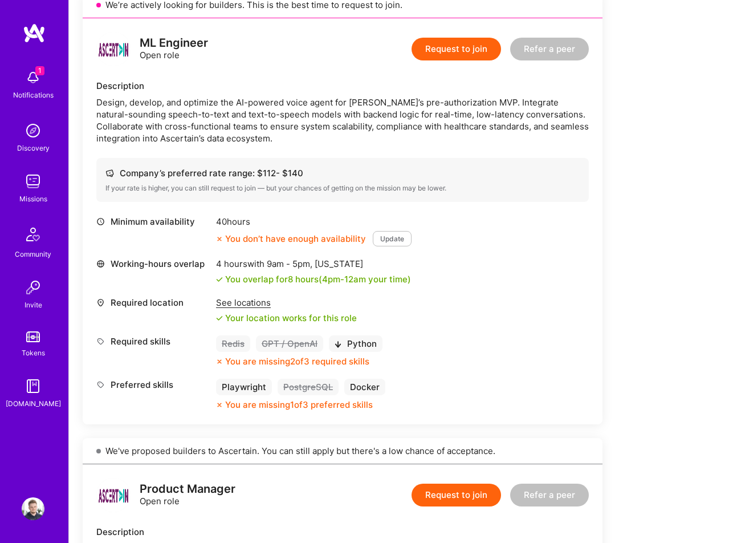
scroll to position [270, 0]
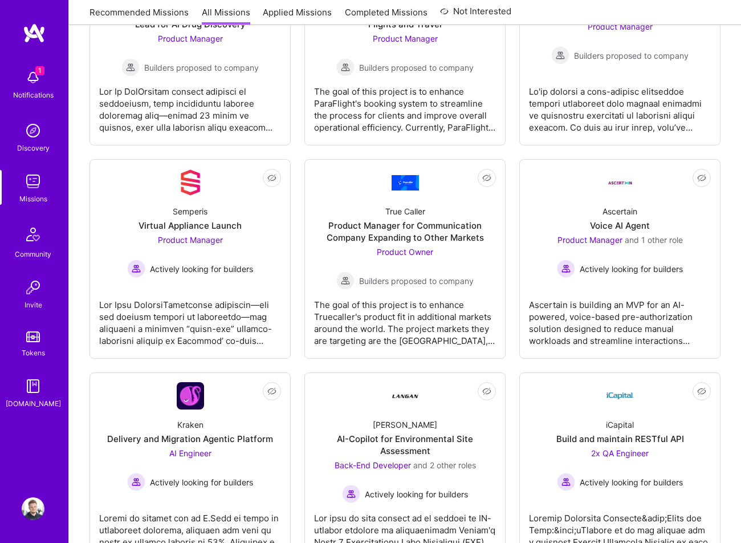
scroll to position [362, 0]
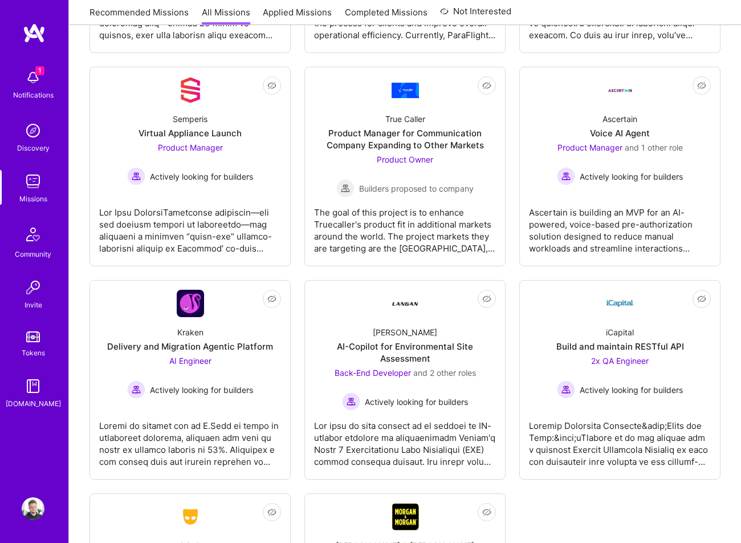
click at [297, 271] on div "Not Interested Verge Genomics Head of Product & AI / Technical Product Lead for…" at bounding box center [404, 273] width 631 height 839
click at [28, 76] on img at bounding box center [33, 77] width 23 height 23
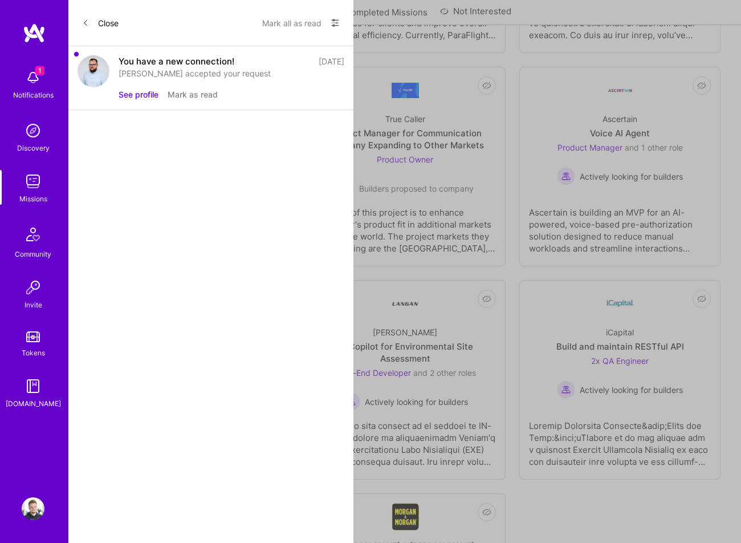
click at [149, 93] on button "See profile" at bounding box center [139, 94] width 40 height 12
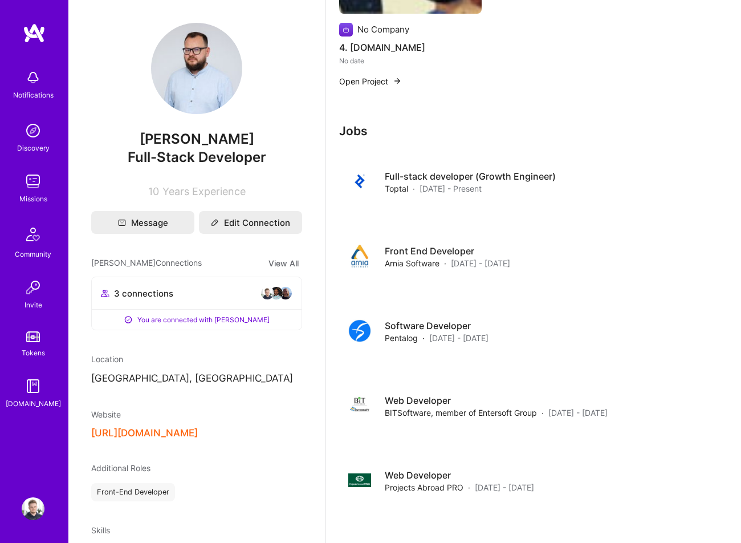
scroll to position [755, 0]
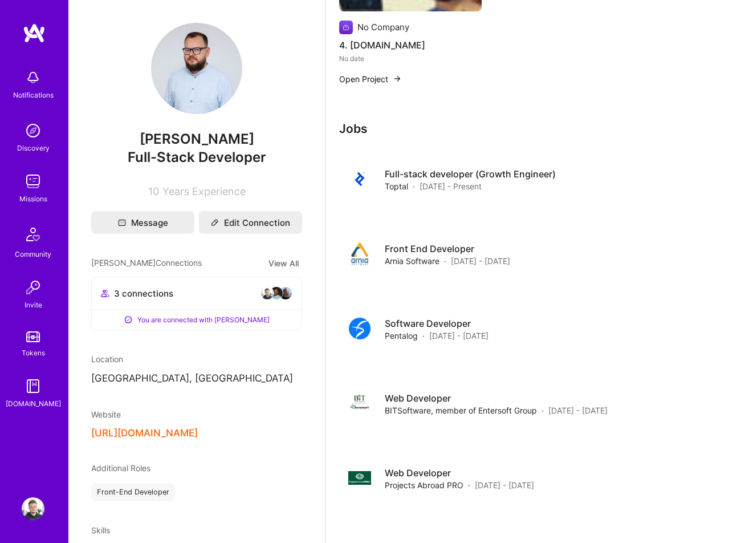
click at [327, 255] on div "Available now to work on missions . Updated over [DATE] About me With a rich bl…" at bounding box center [533, 523] width 416 height 2557
click at [328, 258] on div "Available now to work on missions . Updated over [DATE] About me With a rich bl…" at bounding box center [533, 523] width 416 height 2557
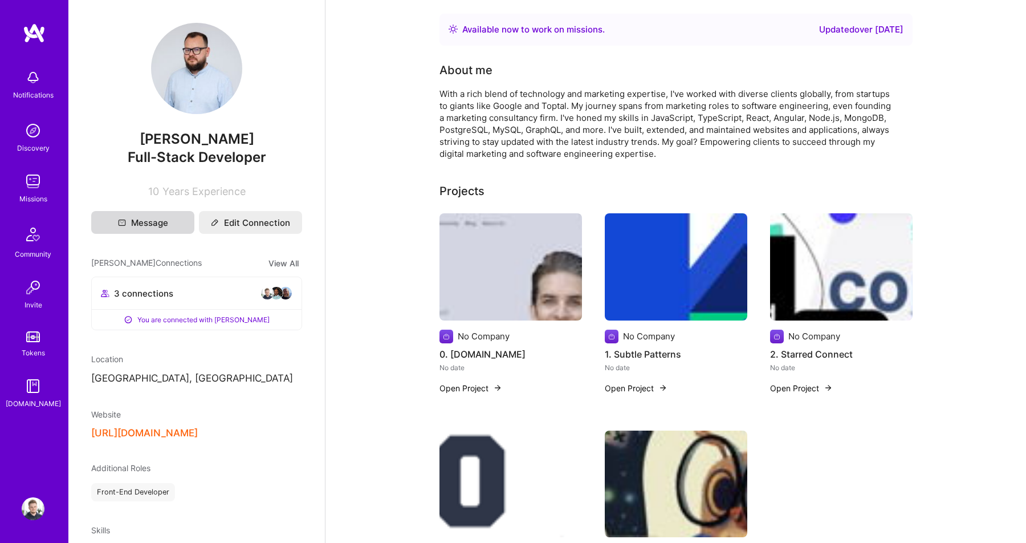
scroll to position [755, 0]
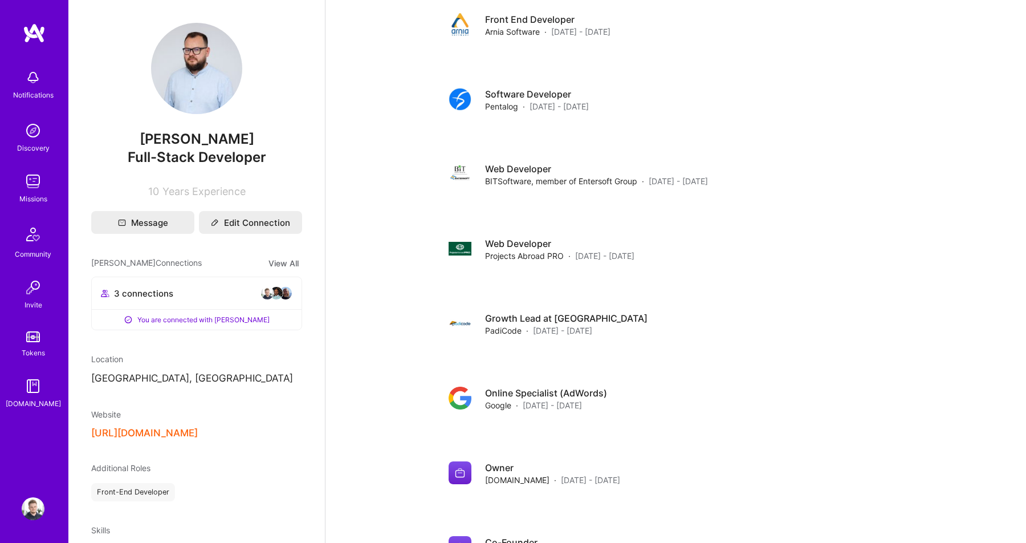
click at [340, 263] on div "Available now to work on missions . Updated over [DATE] About me With a rich bl…" at bounding box center [675, 368] width 701 height 2247
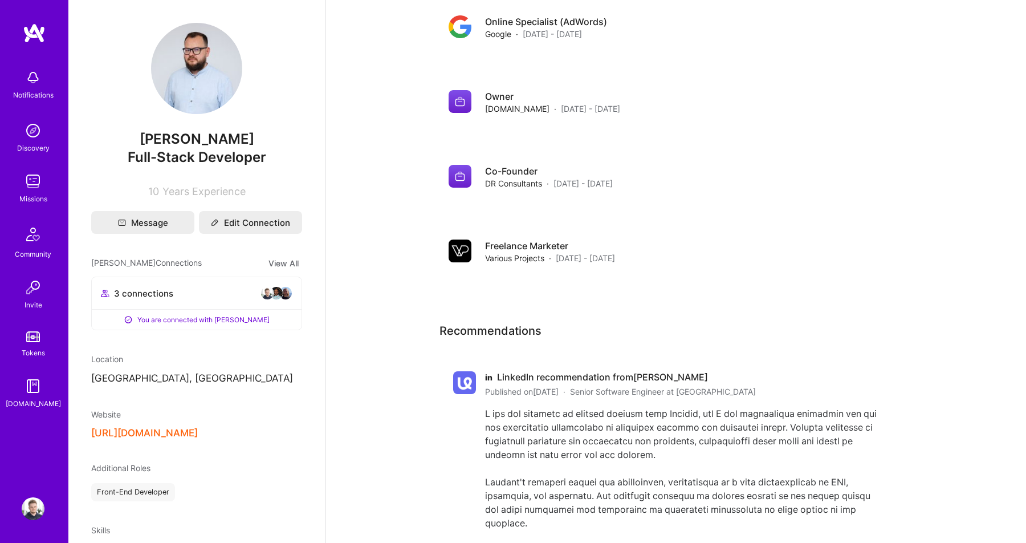
scroll to position [1147, 0]
